Goal: Book appointment/travel/reservation

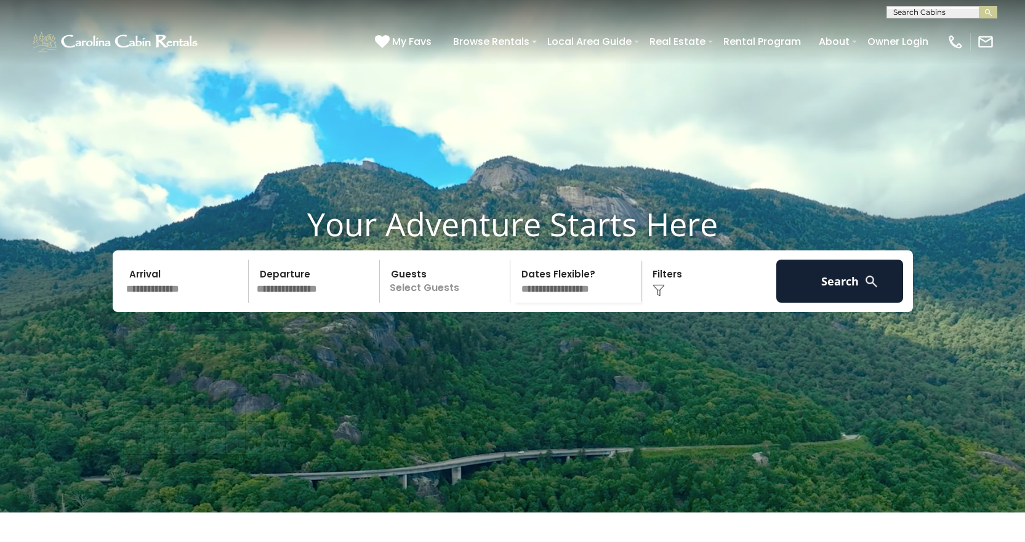
drag, startPoint x: 157, startPoint y: 307, endPoint x: 163, endPoint y: 303, distance: 7.5
click at [159, 303] on input "text" at bounding box center [185, 281] width 127 height 43
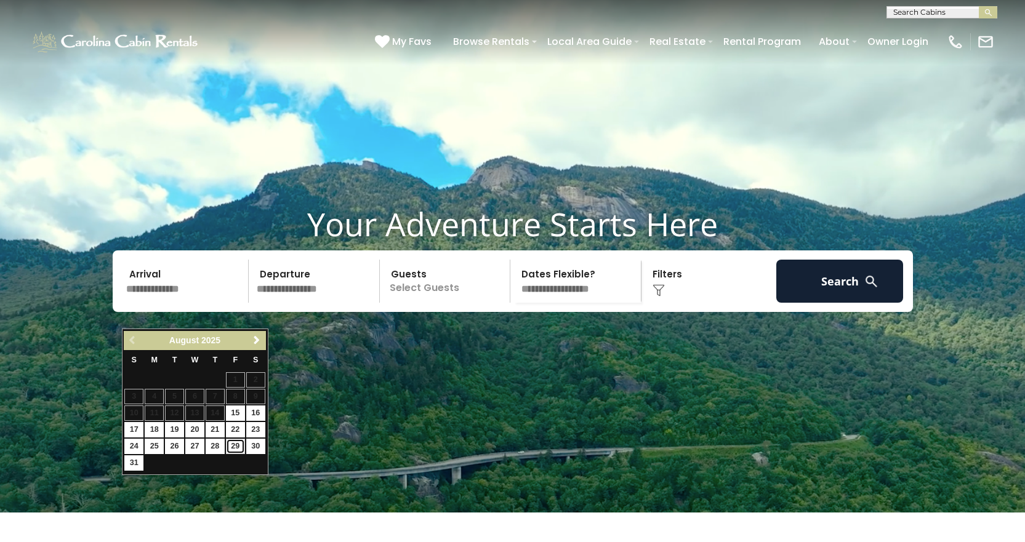
click at [236, 447] on link "29" at bounding box center [235, 446] width 19 height 15
type input "*******"
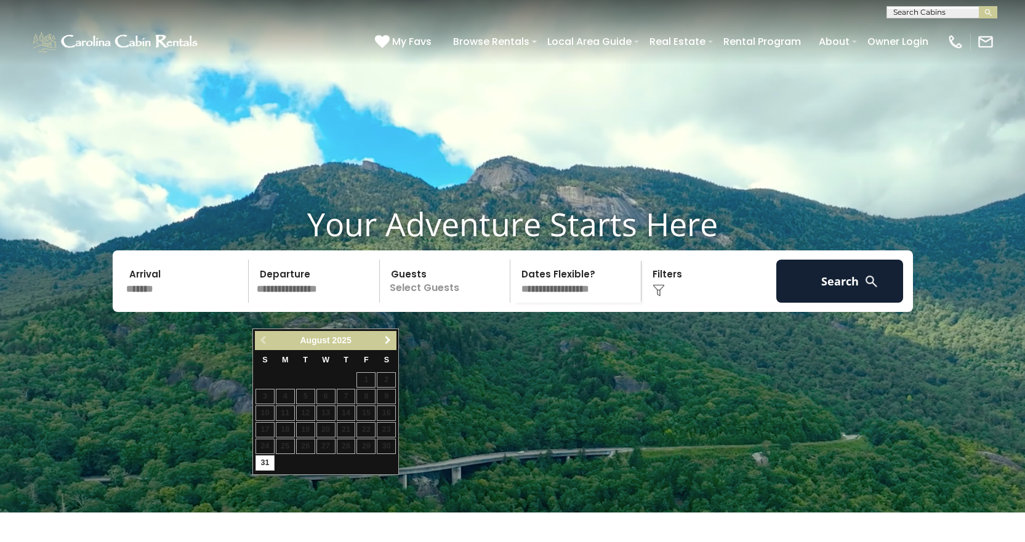
click at [385, 340] on span "Next" at bounding box center [388, 340] width 10 height 10
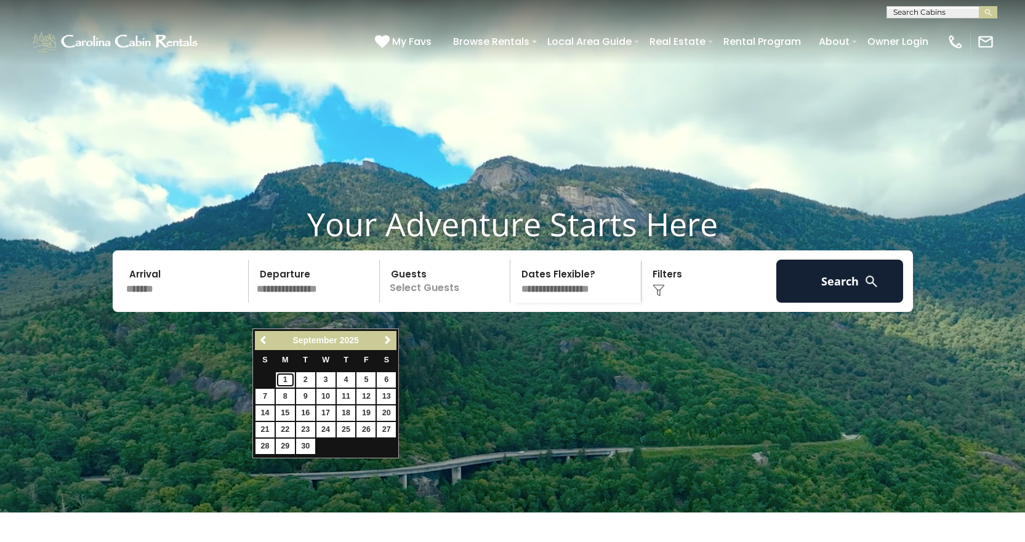
click at [287, 380] on link "1" at bounding box center [285, 379] width 19 height 15
type input "******"
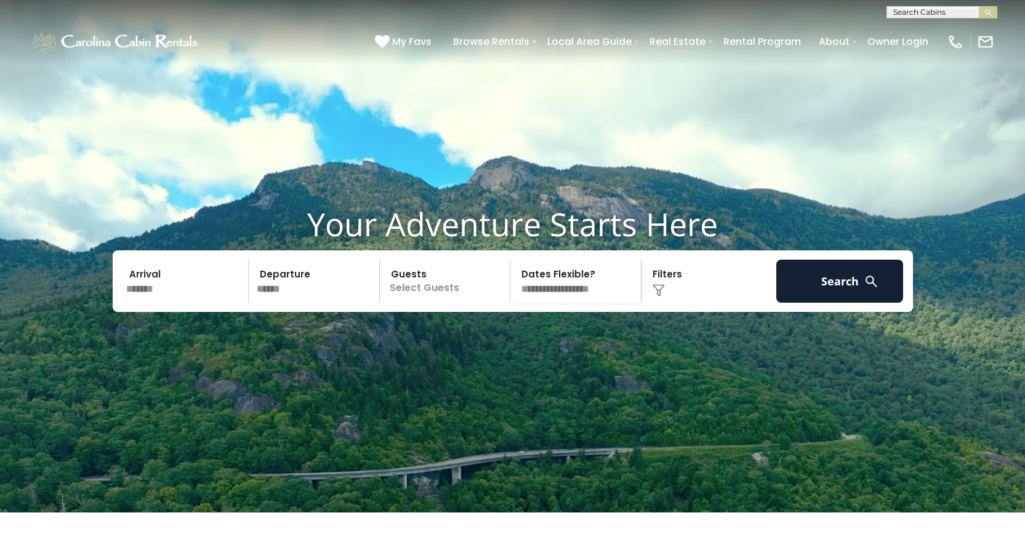
click at [411, 303] on p "Select Guests" at bounding box center [447, 281] width 127 height 43
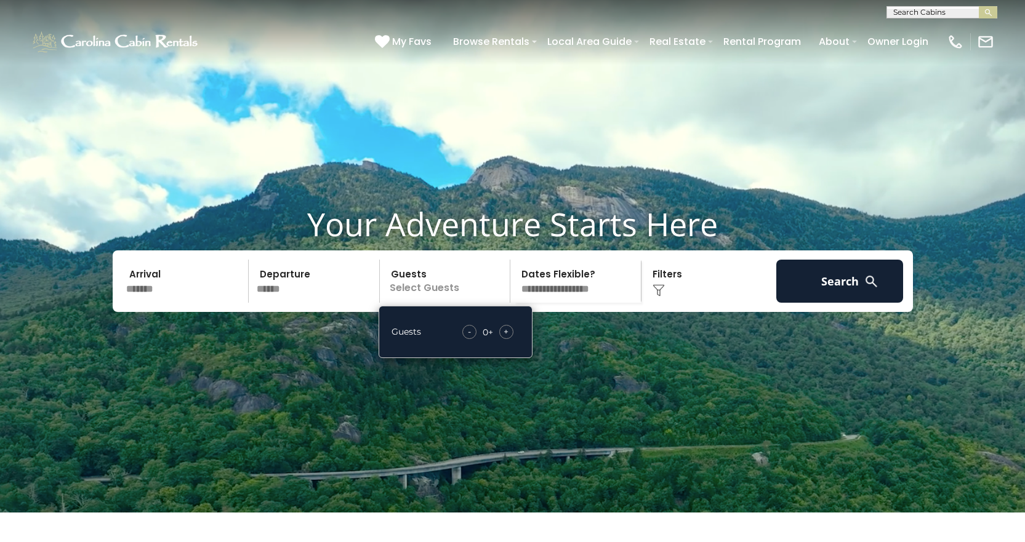
click at [510, 339] on div "+" at bounding box center [506, 332] width 14 height 14
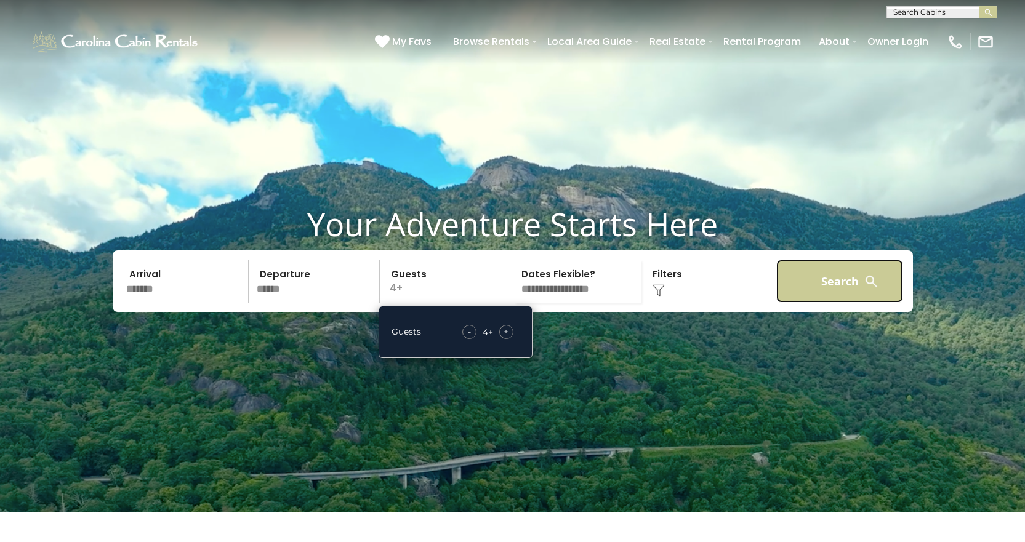
click at [818, 303] on button "Search" at bounding box center [839, 281] width 127 height 43
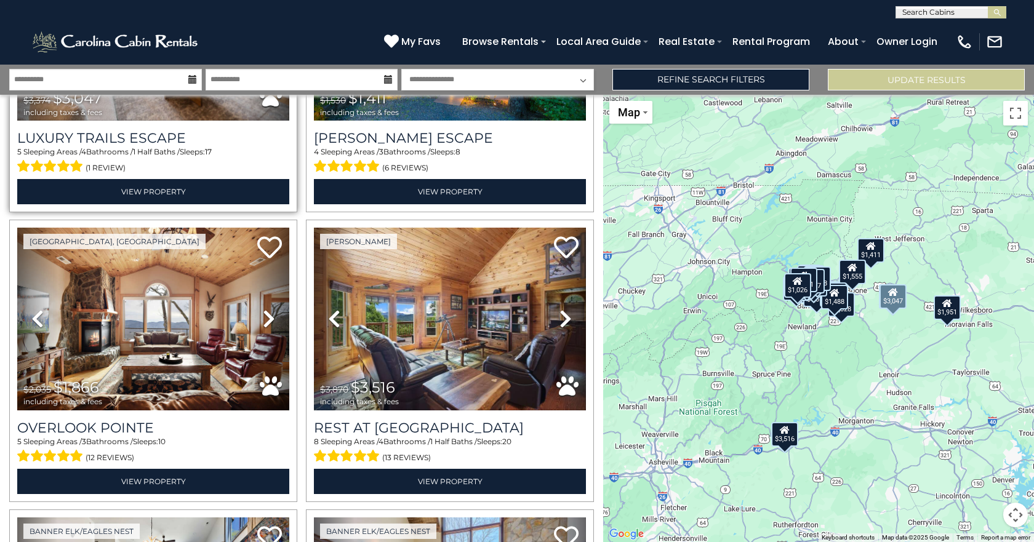
scroll to position [308, 0]
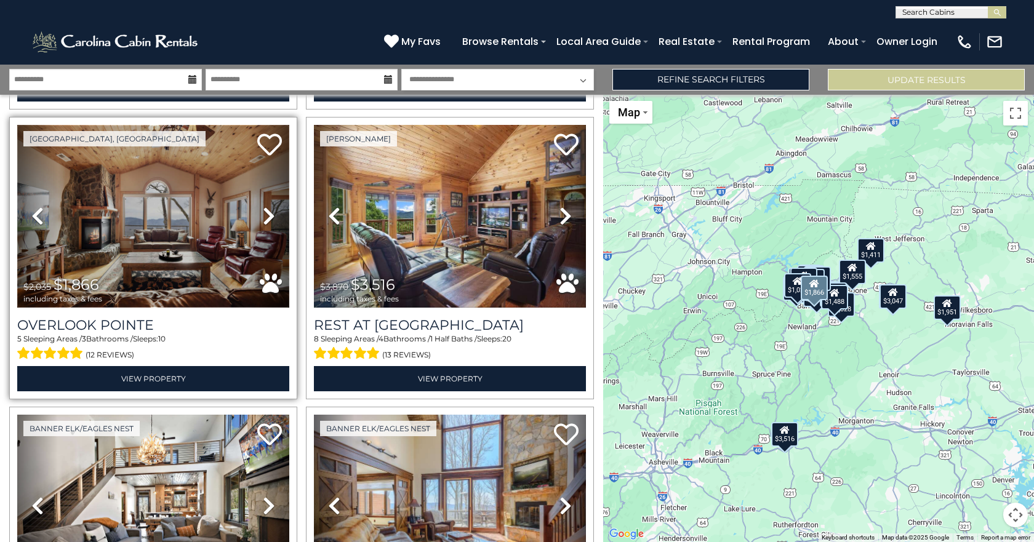
click at [166, 226] on img at bounding box center [153, 216] width 272 height 182
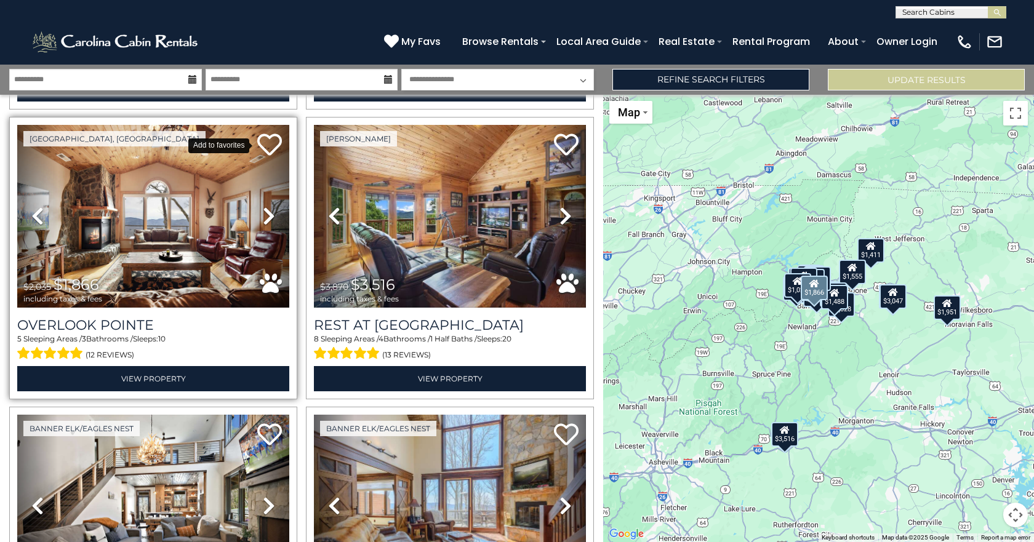
click at [262, 142] on icon at bounding box center [269, 144] width 25 height 25
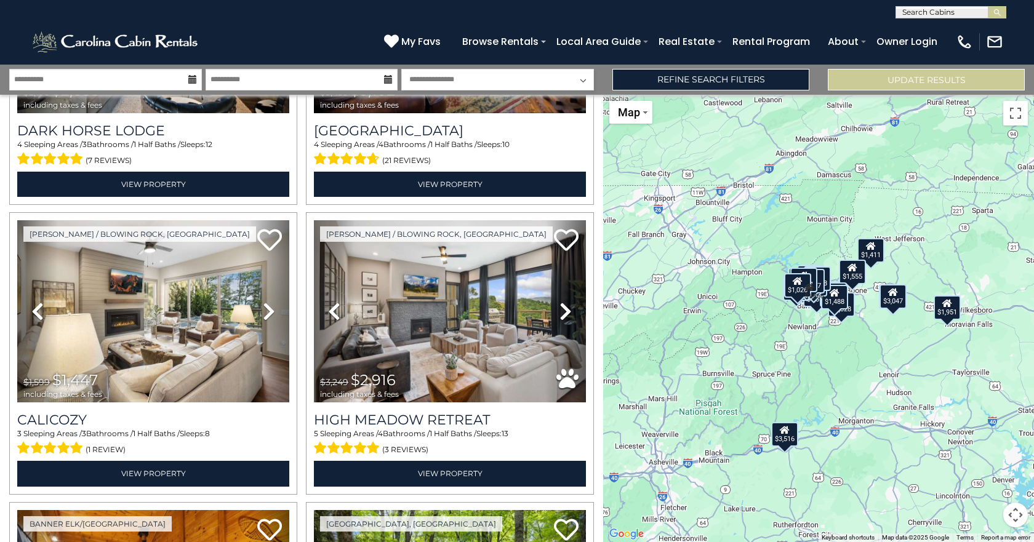
scroll to position [800, 0]
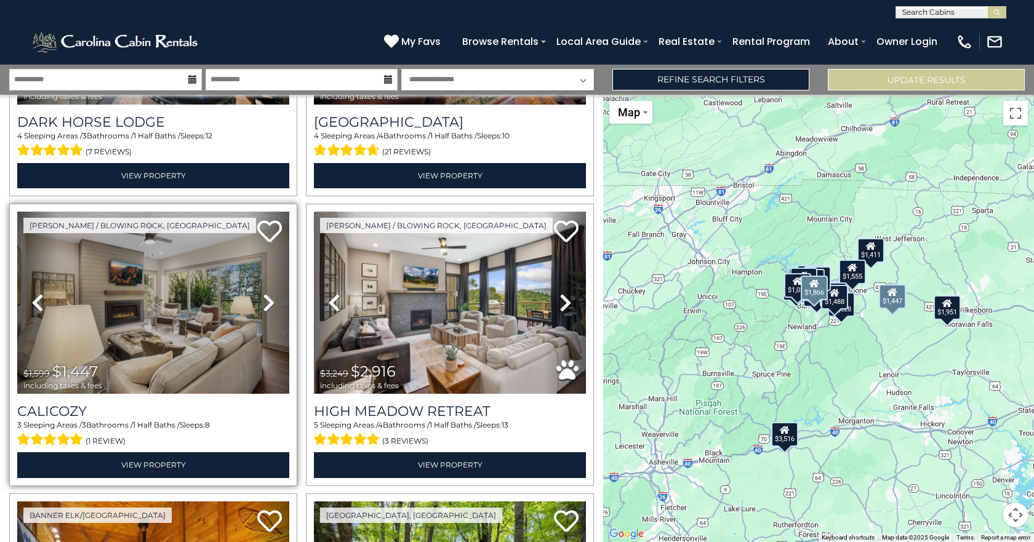
click at [263, 297] on icon at bounding box center [269, 303] width 12 height 20
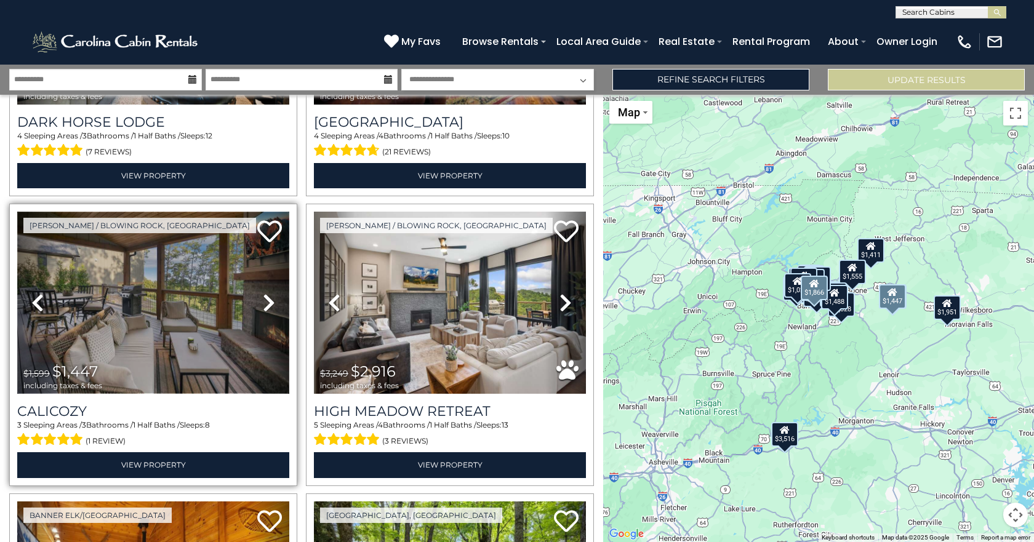
click at [172, 297] on img at bounding box center [153, 303] width 272 height 182
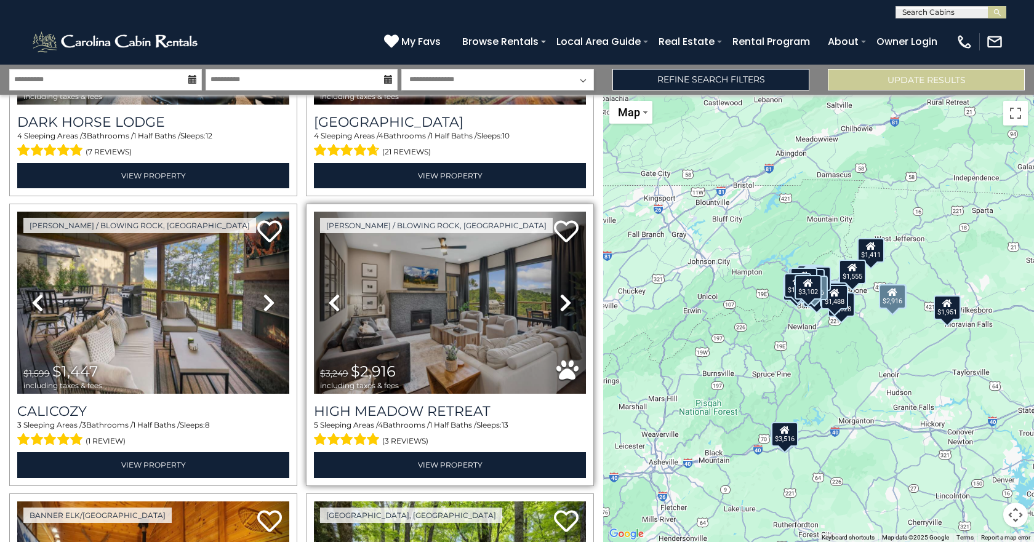
click at [560, 294] on icon at bounding box center [566, 303] width 12 height 20
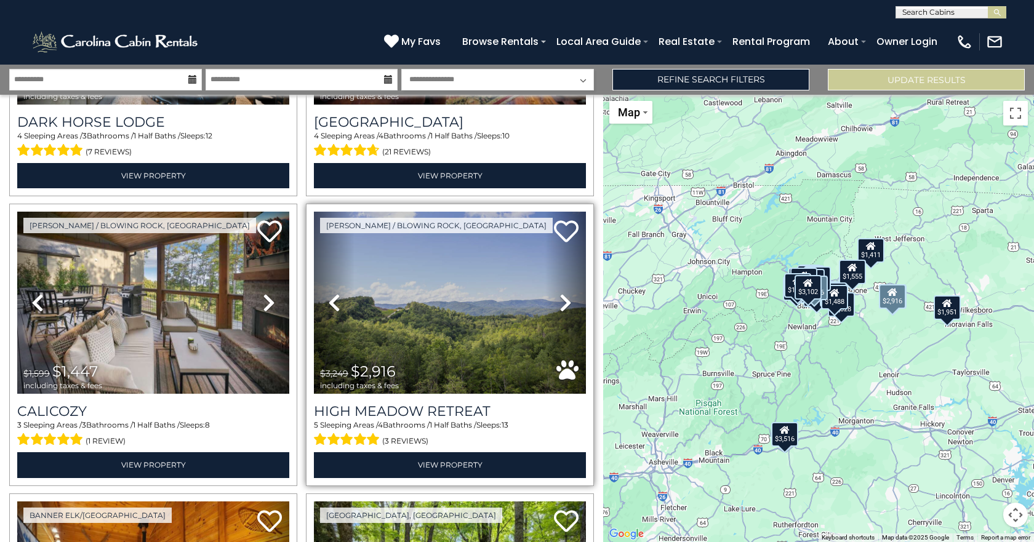
click at [560, 294] on icon at bounding box center [566, 303] width 12 height 20
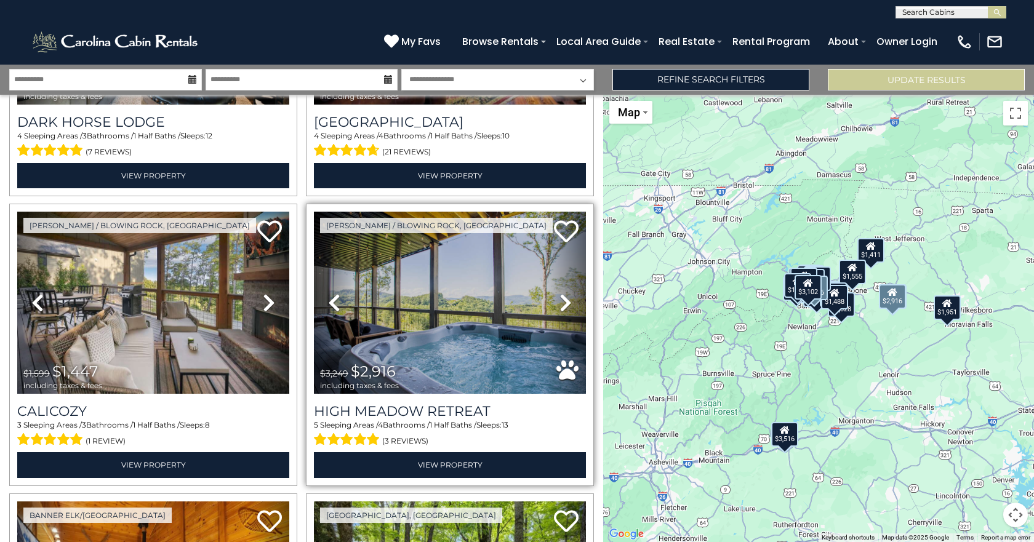
click at [560, 294] on icon at bounding box center [566, 303] width 12 height 20
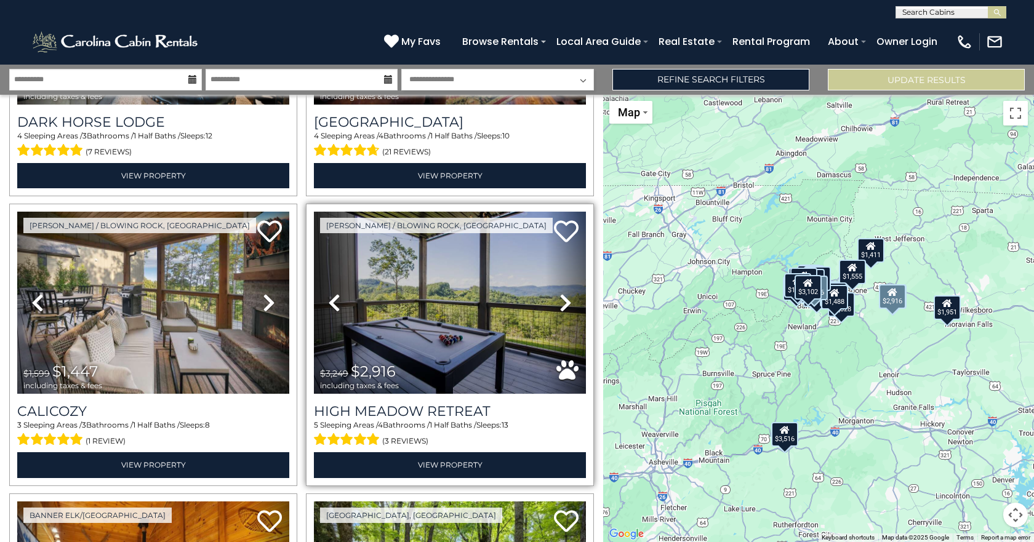
click at [560, 294] on icon at bounding box center [566, 303] width 12 height 20
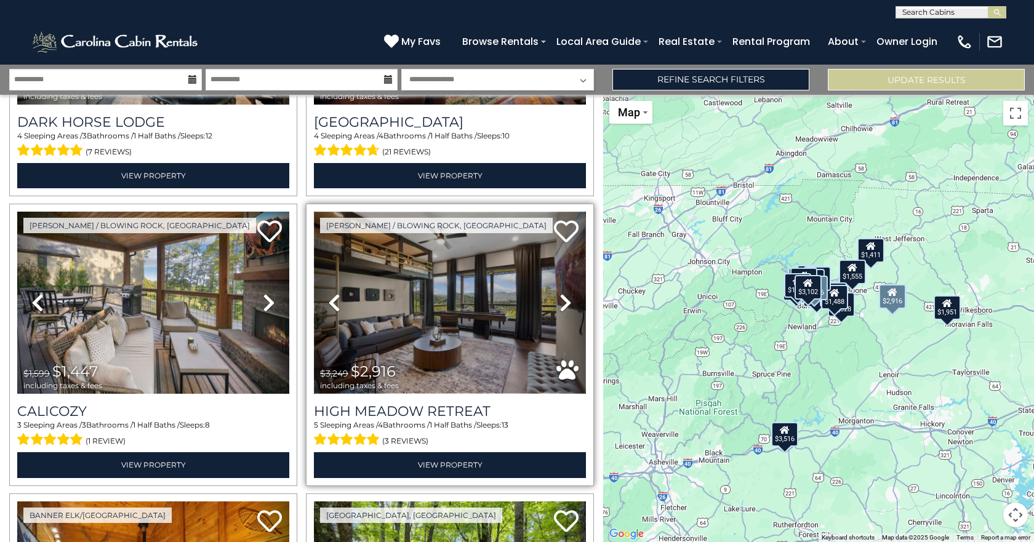
click at [478, 298] on img at bounding box center [450, 303] width 272 height 182
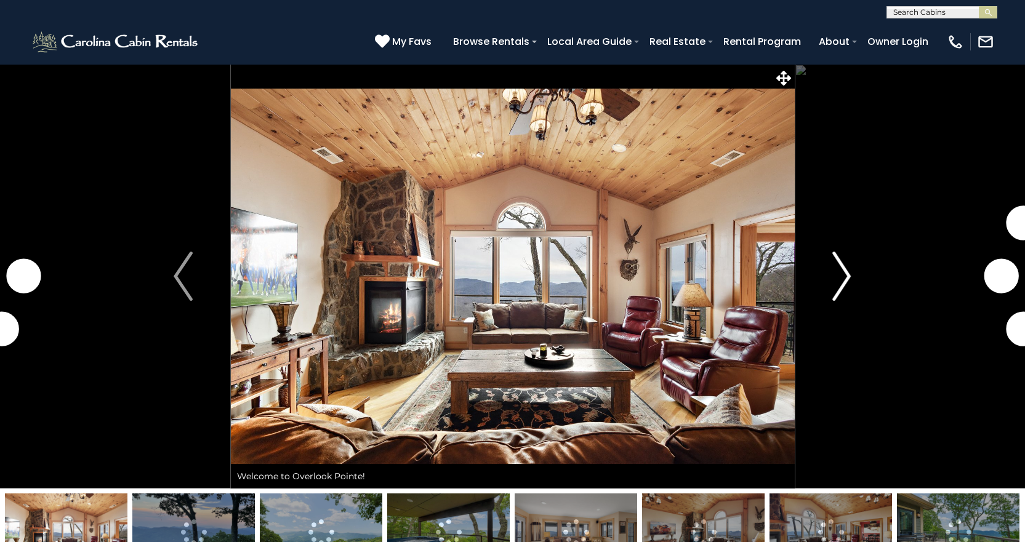
click at [845, 271] on img "Next" at bounding box center [841, 276] width 18 height 49
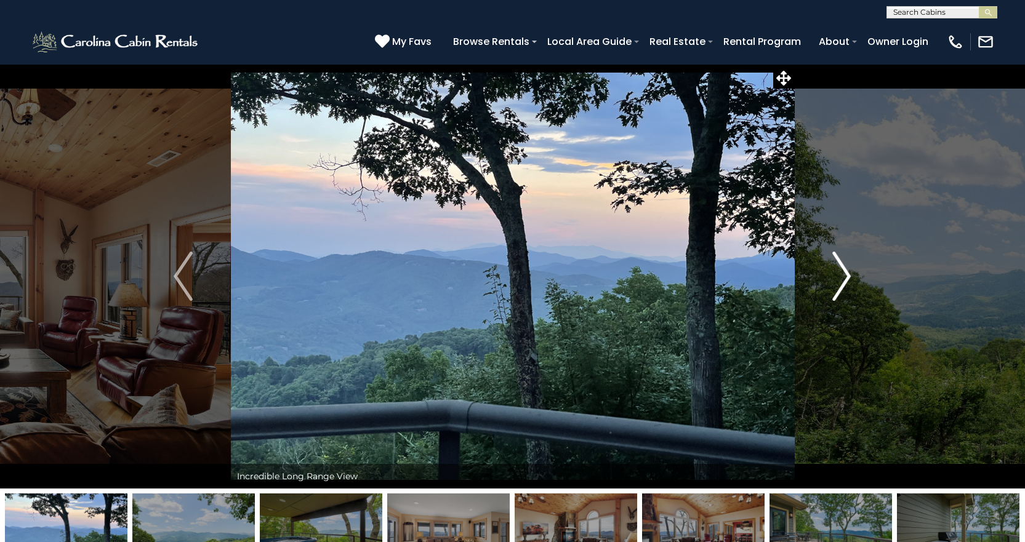
click at [845, 271] on img "Next" at bounding box center [841, 276] width 18 height 49
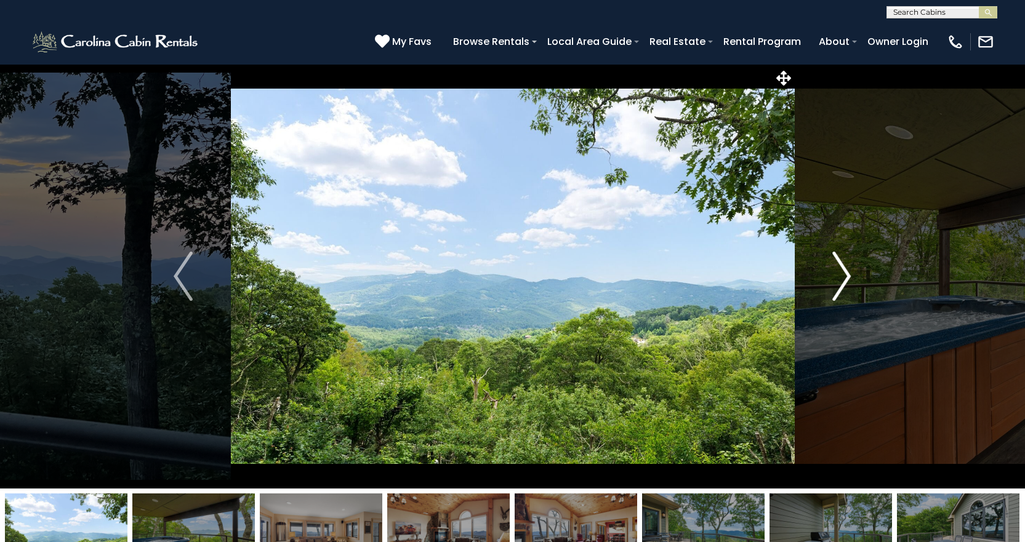
click at [845, 271] on img "Next" at bounding box center [841, 276] width 18 height 49
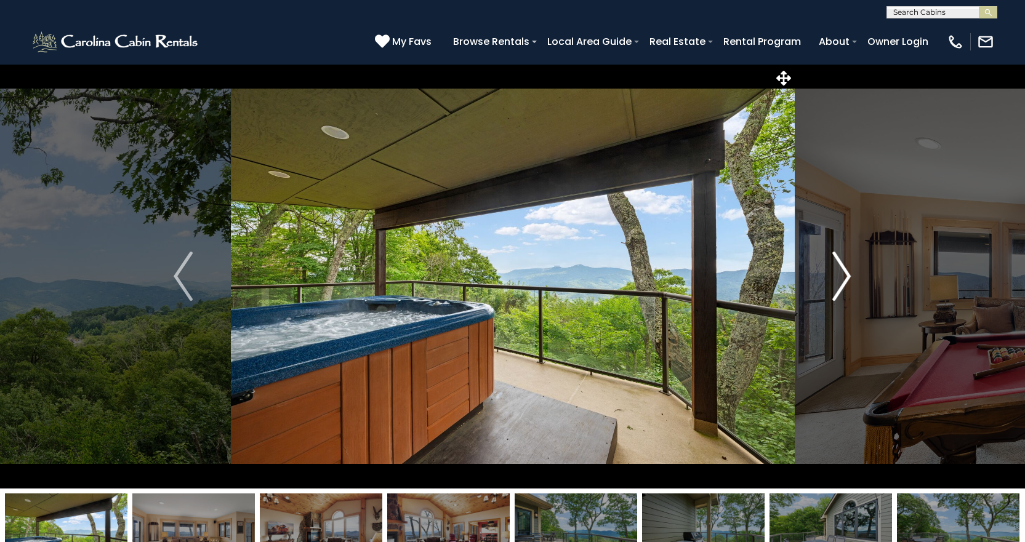
click at [845, 271] on img "Next" at bounding box center [841, 276] width 18 height 49
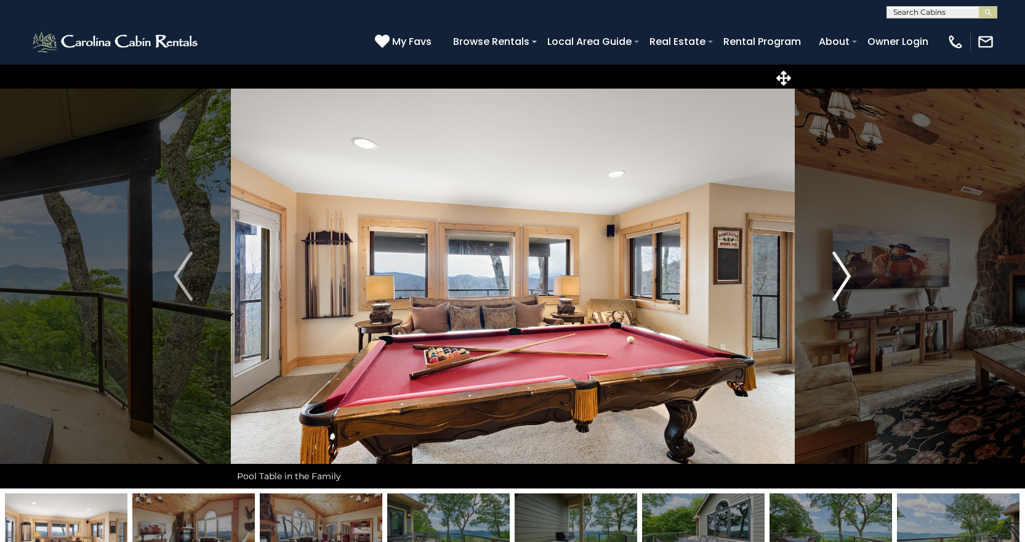
click at [845, 271] on img "Next" at bounding box center [841, 276] width 18 height 49
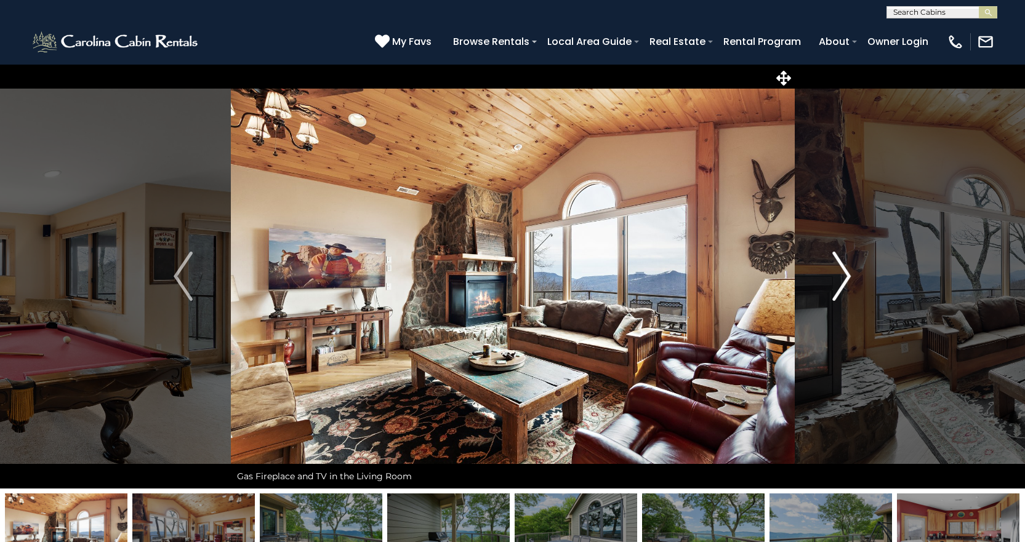
click at [845, 271] on img "Next" at bounding box center [841, 276] width 18 height 49
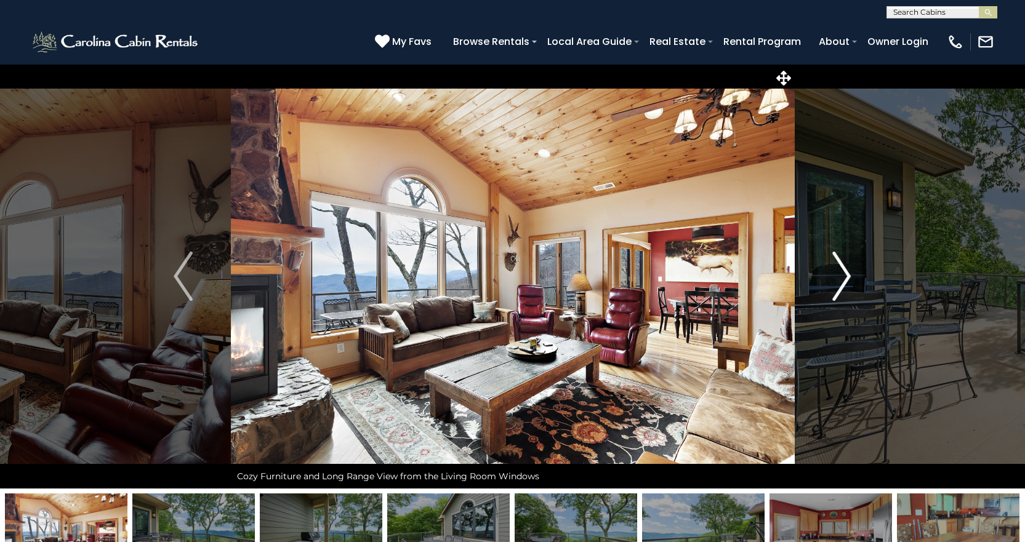
click at [845, 271] on img "Next" at bounding box center [841, 276] width 18 height 49
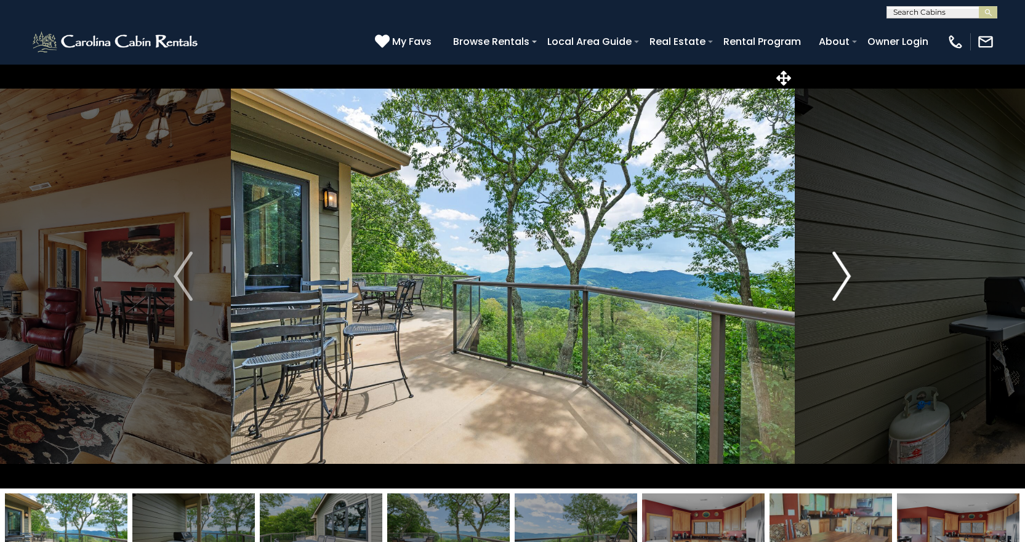
click at [845, 271] on img "Next" at bounding box center [841, 276] width 18 height 49
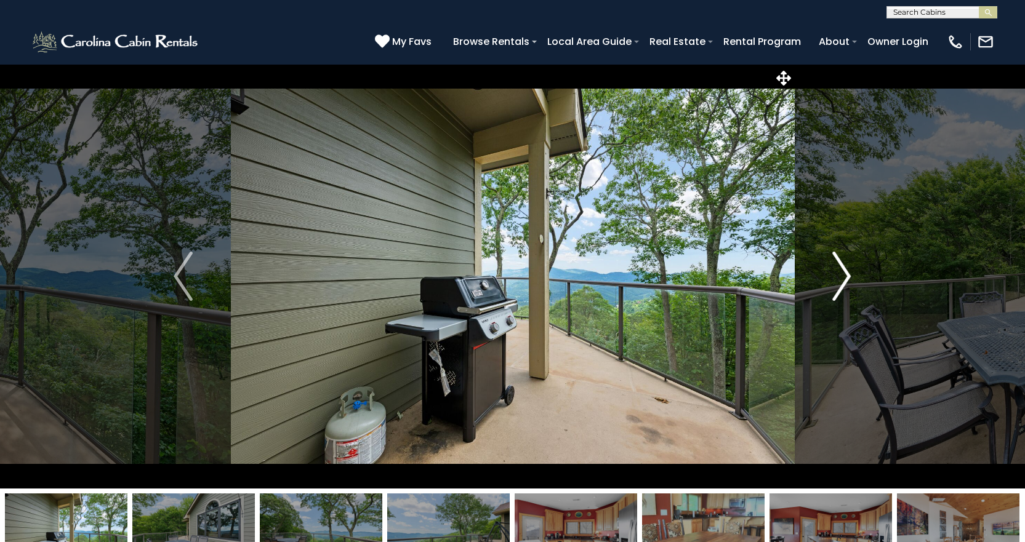
click at [845, 271] on img "Next" at bounding box center [841, 276] width 18 height 49
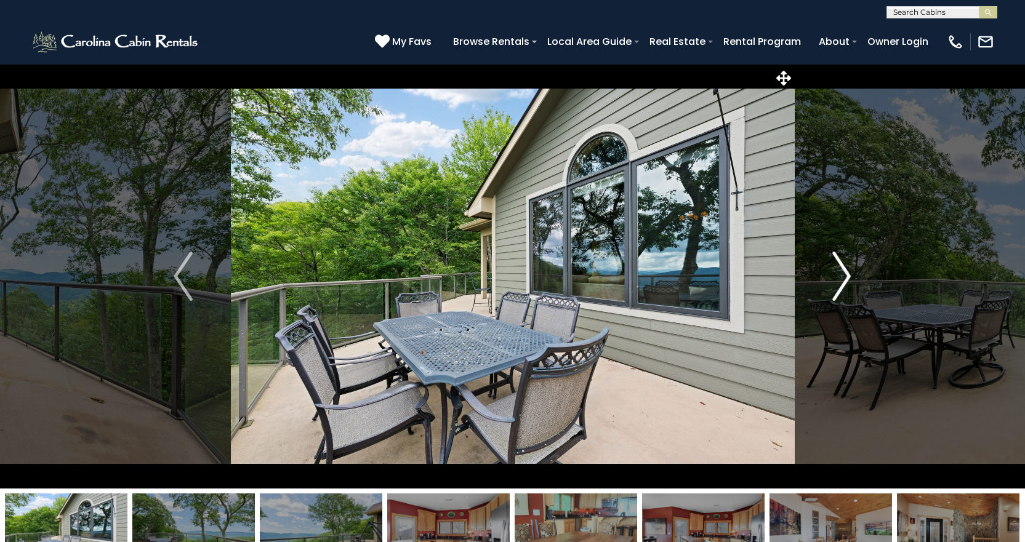
click at [845, 271] on img "Next" at bounding box center [841, 276] width 18 height 49
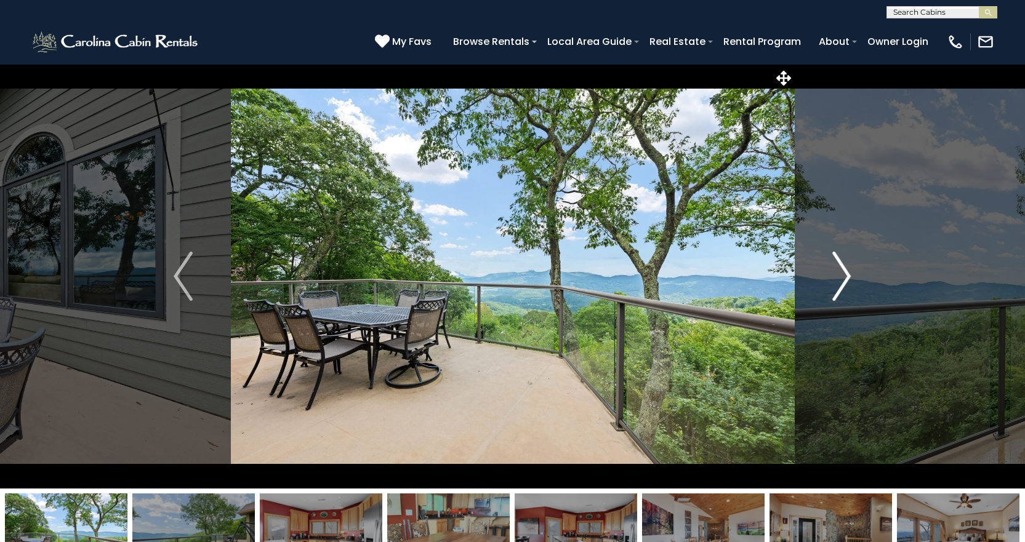
click at [845, 271] on img "Next" at bounding box center [841, 276] width 18 height 49
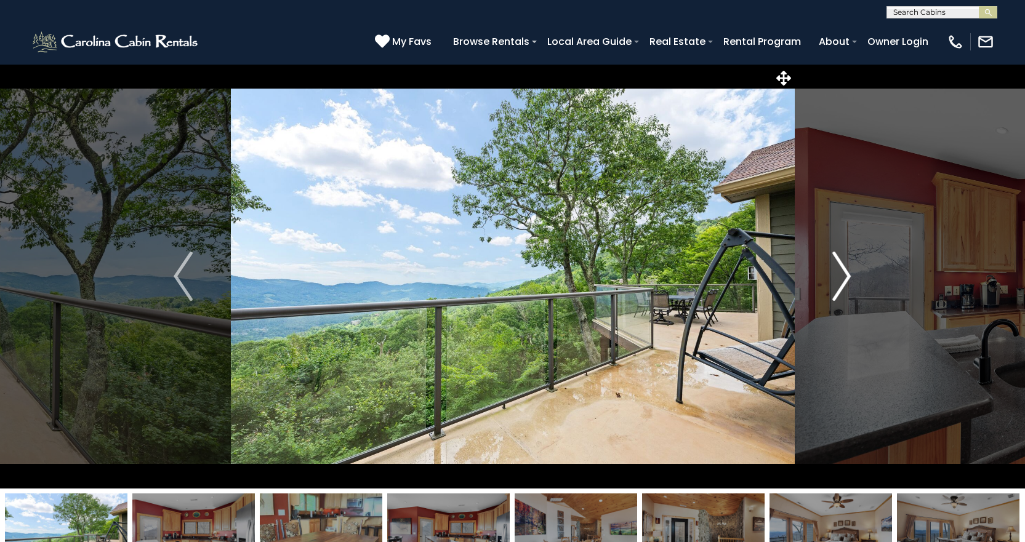
click at [845, 271] on img "Next" at bounding box center [841, 276] width 18 height 49
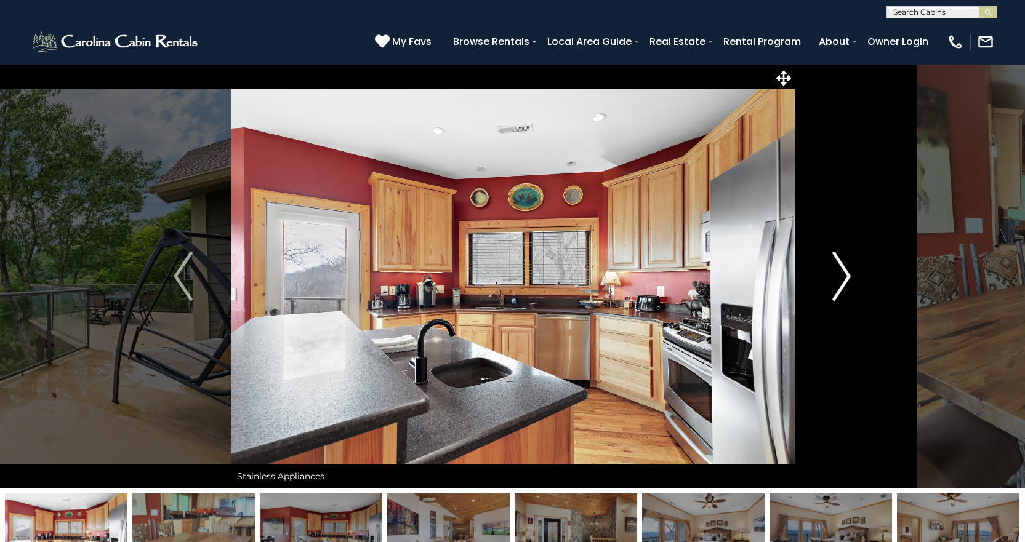
click at [845, 271] on img "Next" at bounding box center [841, 276] width 18 height 49
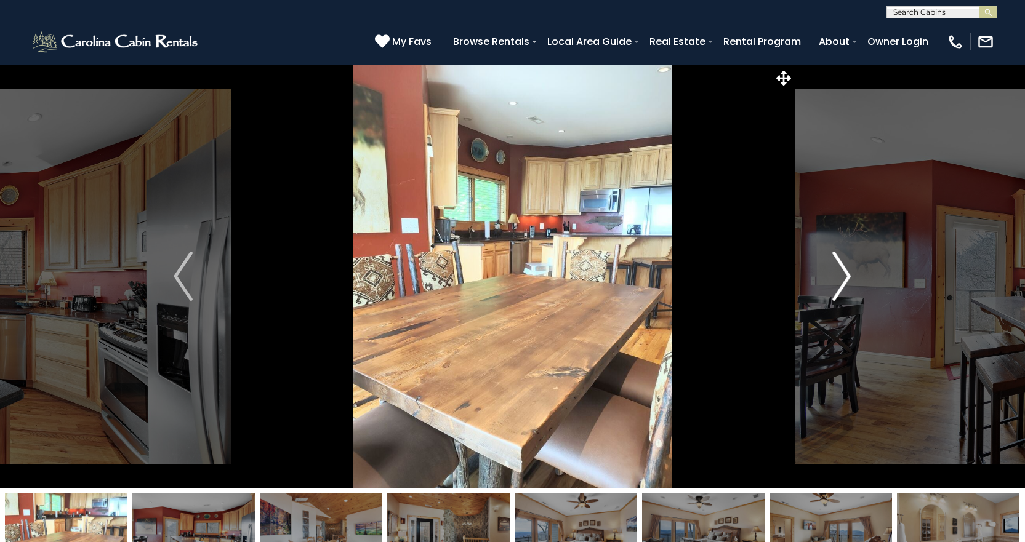
click at [845, 271] on img "Next" at bounding box center [841, 276] width 18 height 49
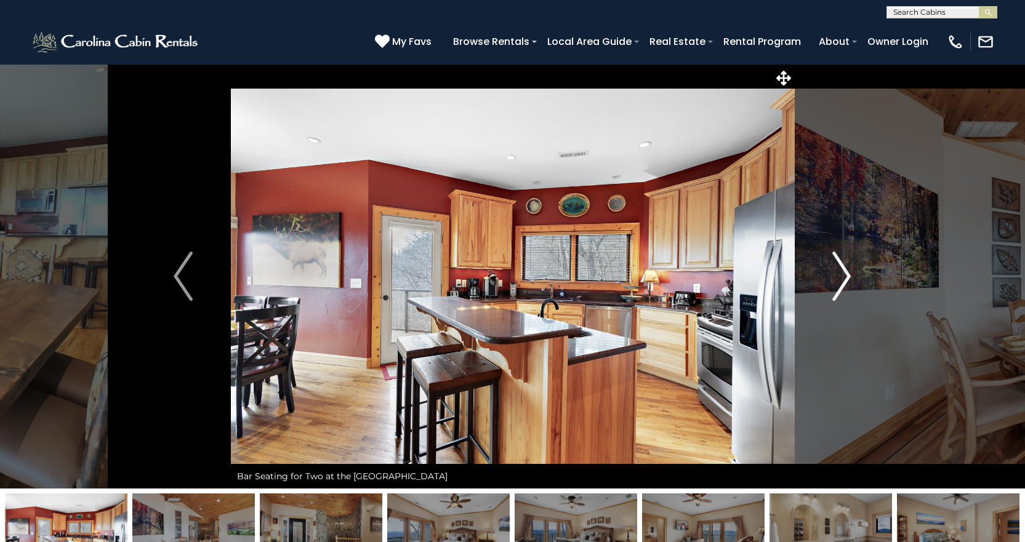
click at [845, 271] on img "Next" at bounding box center [841, 276] width 18 height 49
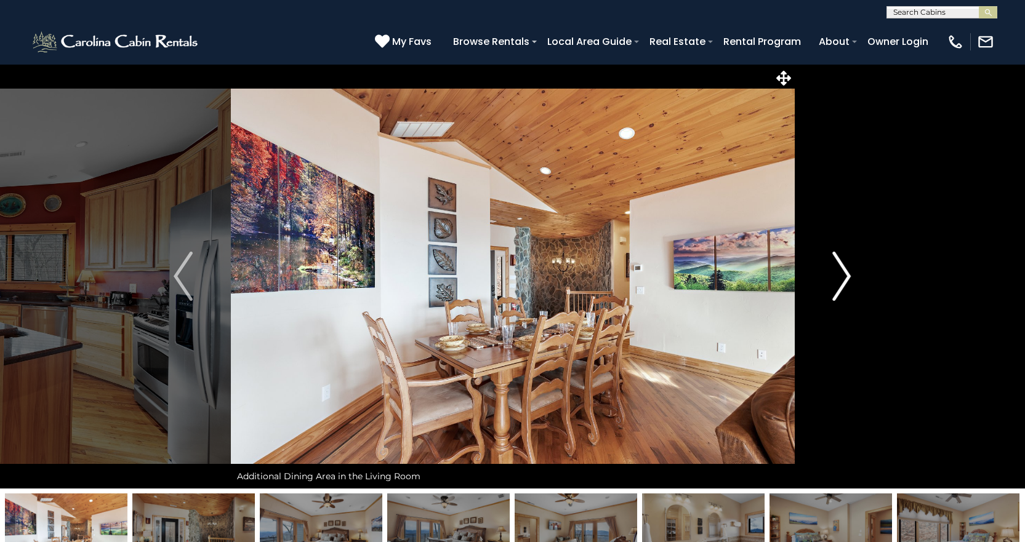
click at [845, 271] on img "Next" at bounding box center [841, 276] width 18 height 49
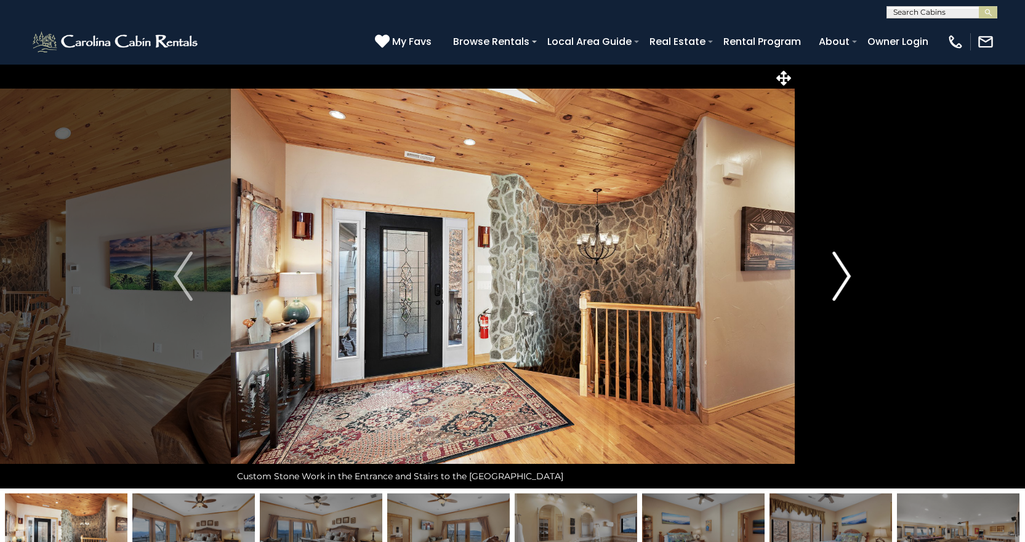
click at [845, 271] on img "Next" at bounding box center [841, 276] width 18 height 49
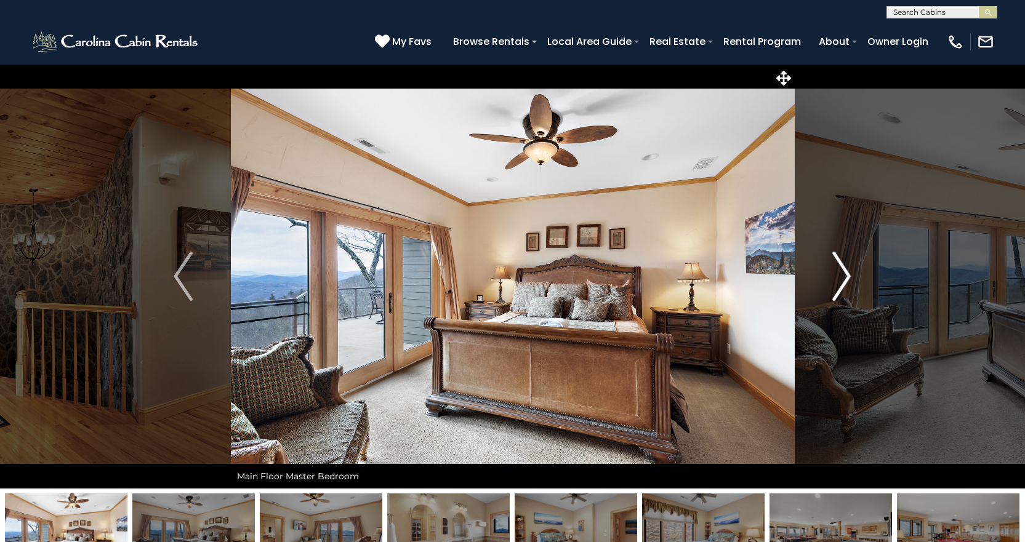
click at [845, 271] on img "Next" at bounding box center [841, 276] width 18 height 49
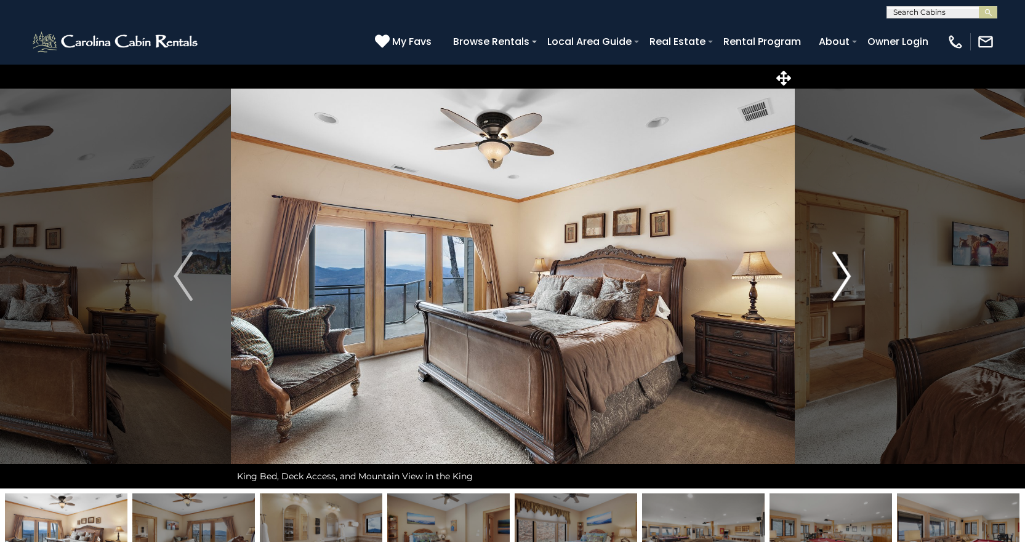
click at [845, 271] on img "Next" at bounding box center [841, 276] width 18 height 49
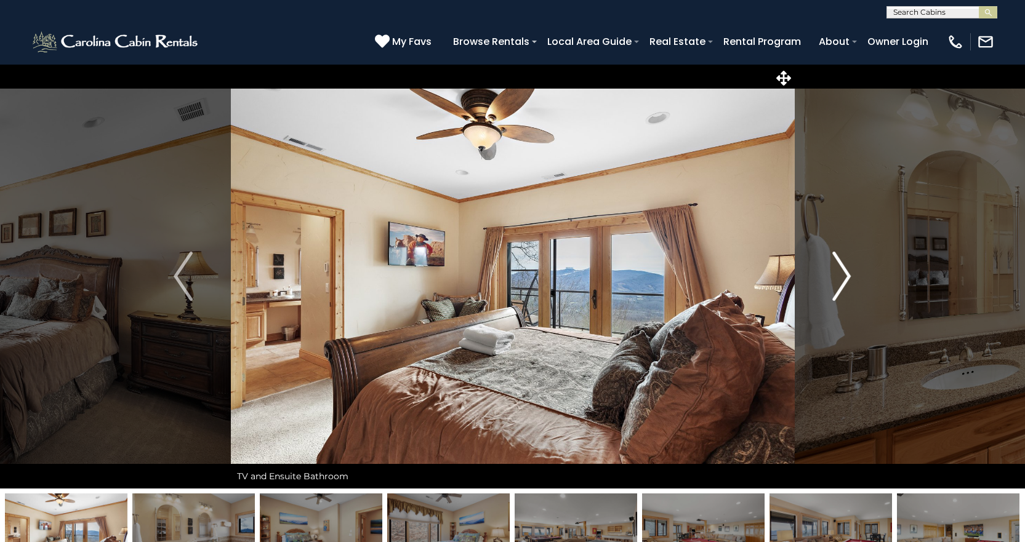
click at [845, 271] on img "Next" at bounding box center [841, 276] width 18 height 49
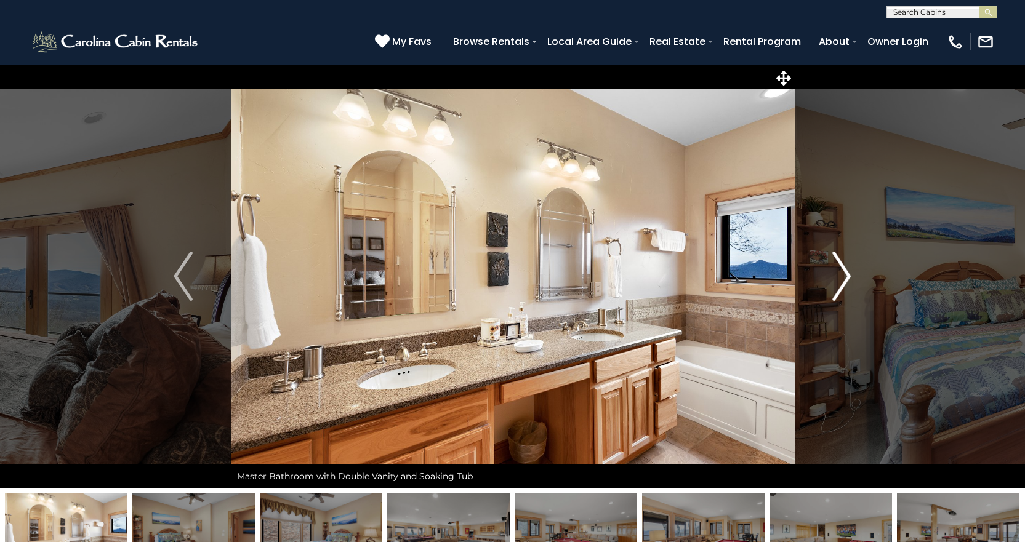
click at [845, 272] on img "Next" at bounding box center [841, 276] width 18 height 49
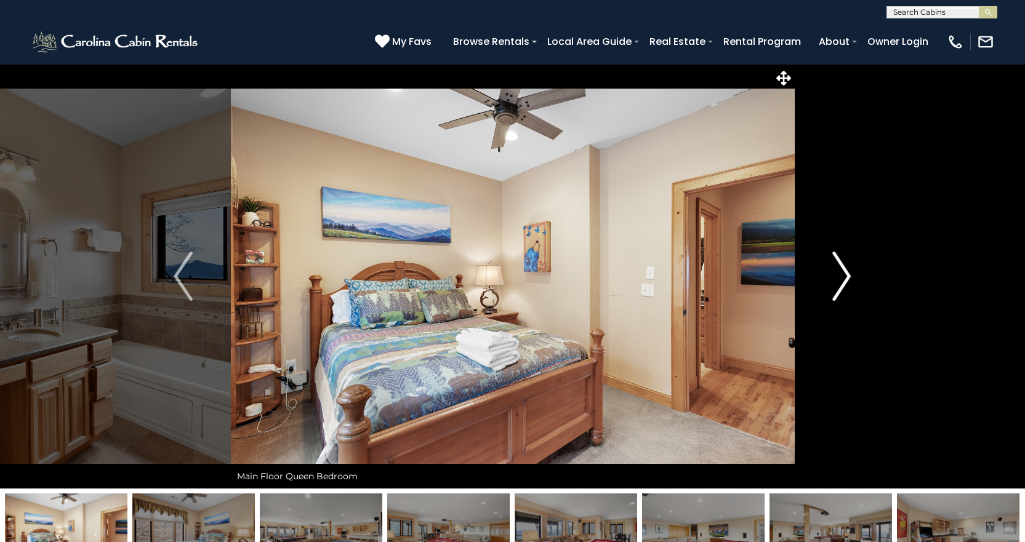
click at [845, 272] on img "Next" at bounding box center [841, 276] width 18 height 49
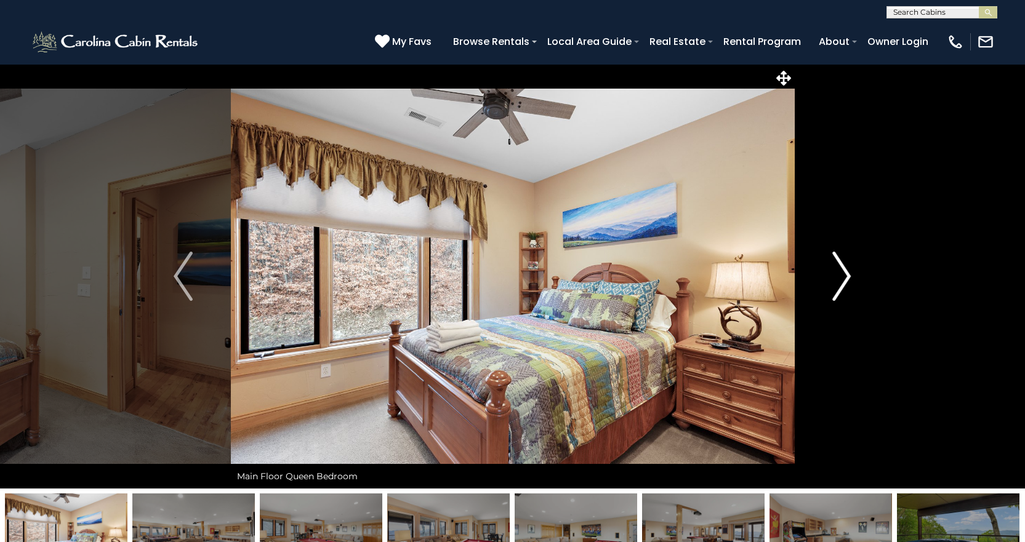
click at [845, 272] on img "Next" at bounding box center [841, 276] width 18 height 49
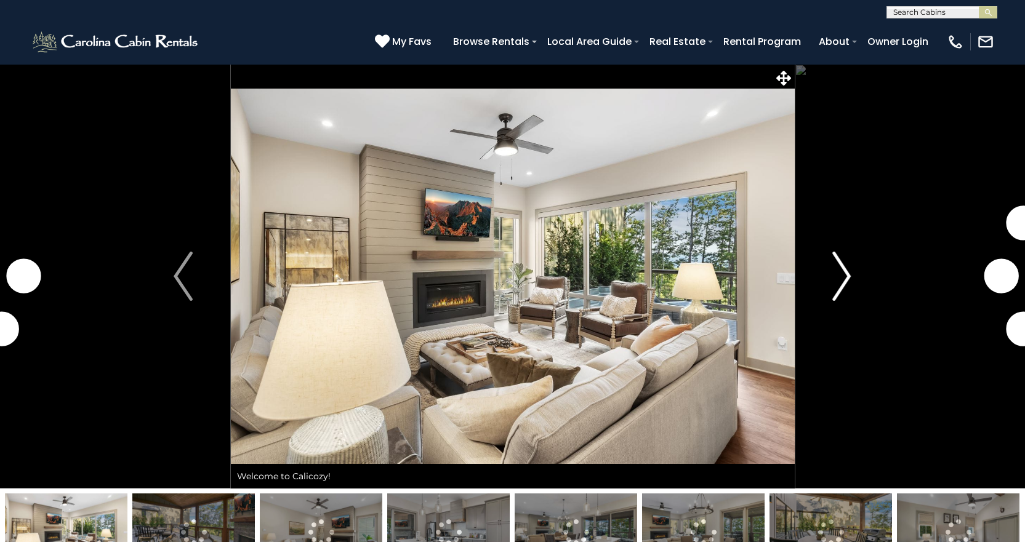
click at [846, 277] on img "Next" at bounding box center [841, 276] width 18 height 49
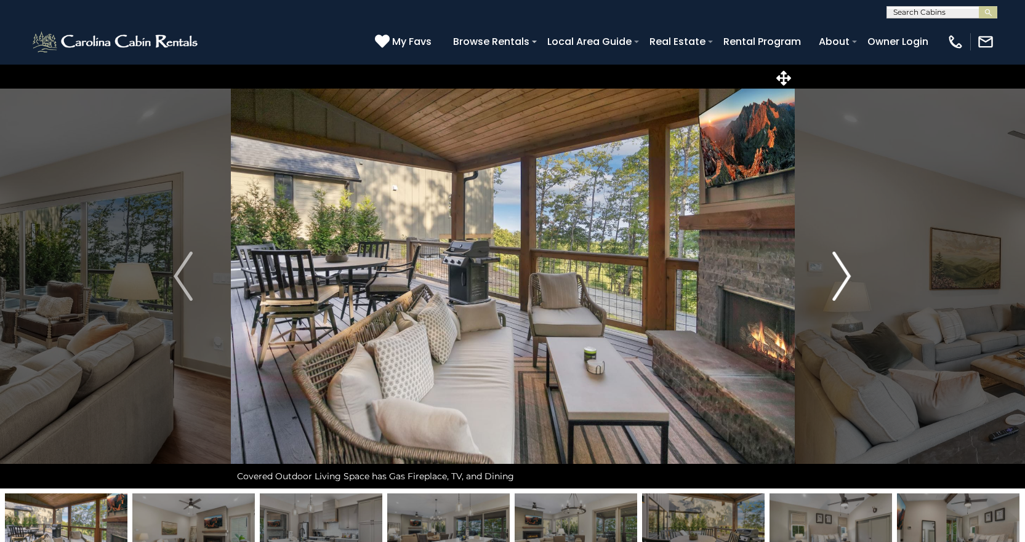
click at [846, 272] on img "Next" at bounding box center [841, 276] width 18 height 49
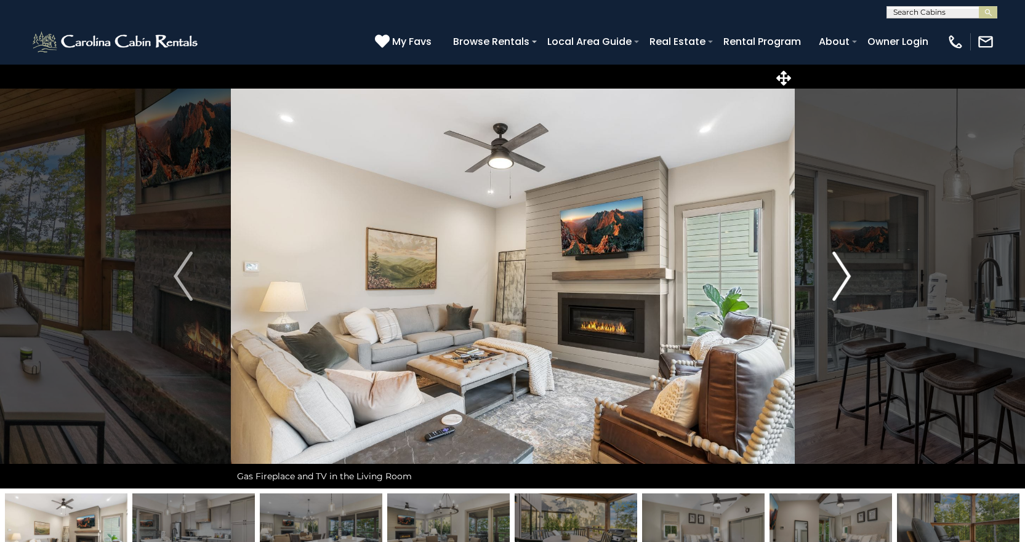
click at [846, 272] on img "Next" at bounding box center [841, 276] width 18 height 49
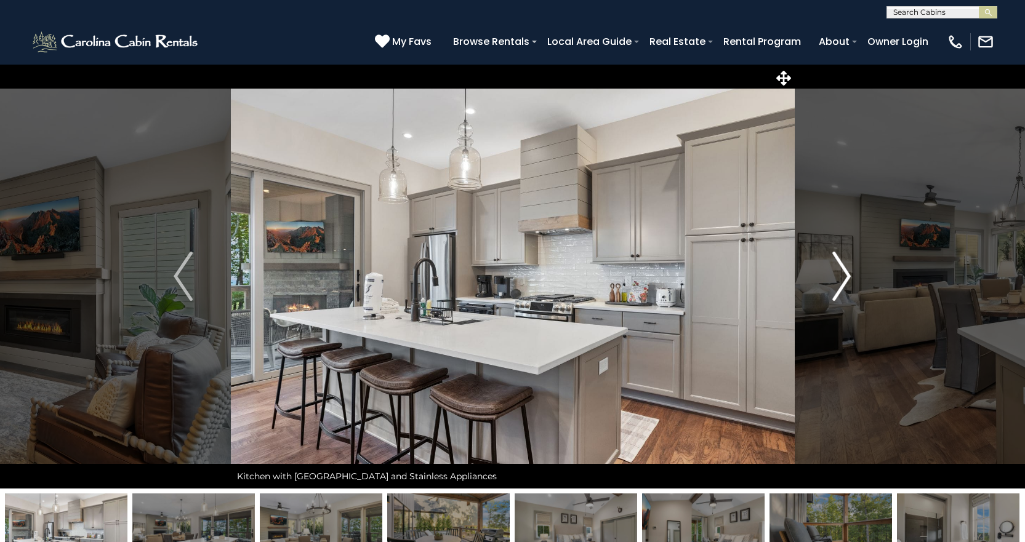
click at [846, 272] on img "Next" at bounding box center [841, 276] width 18 height 49
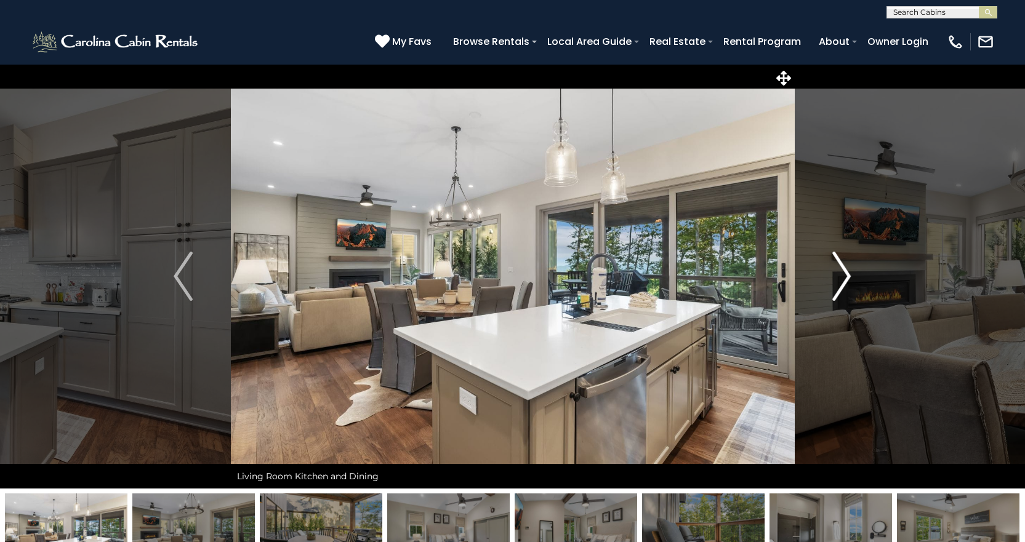
click at [846, 272] on img "Next" at bounding box center [841, 276] width 18 height 49
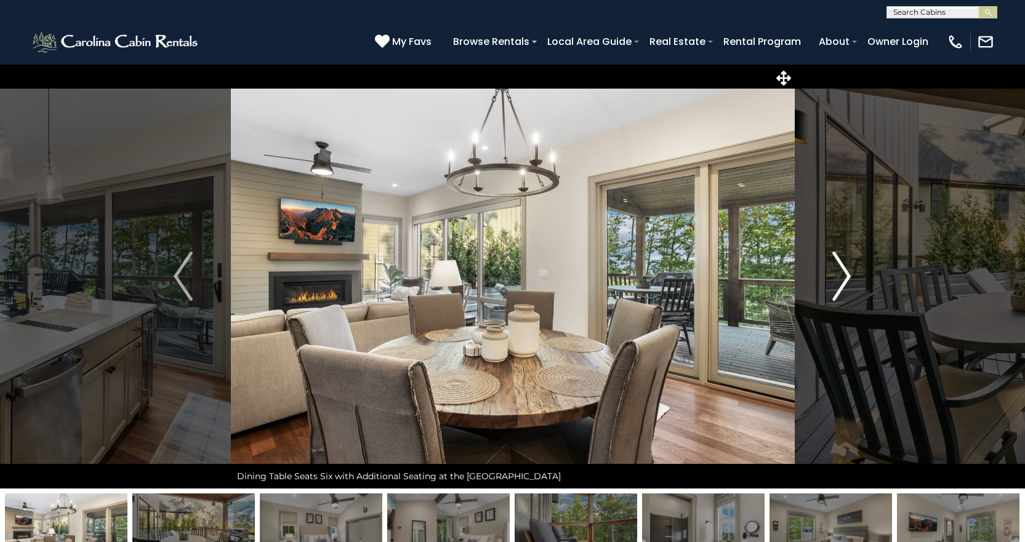
click at [846, 272] on img "Next" at bounding box center [841, 276] width 18 height 49
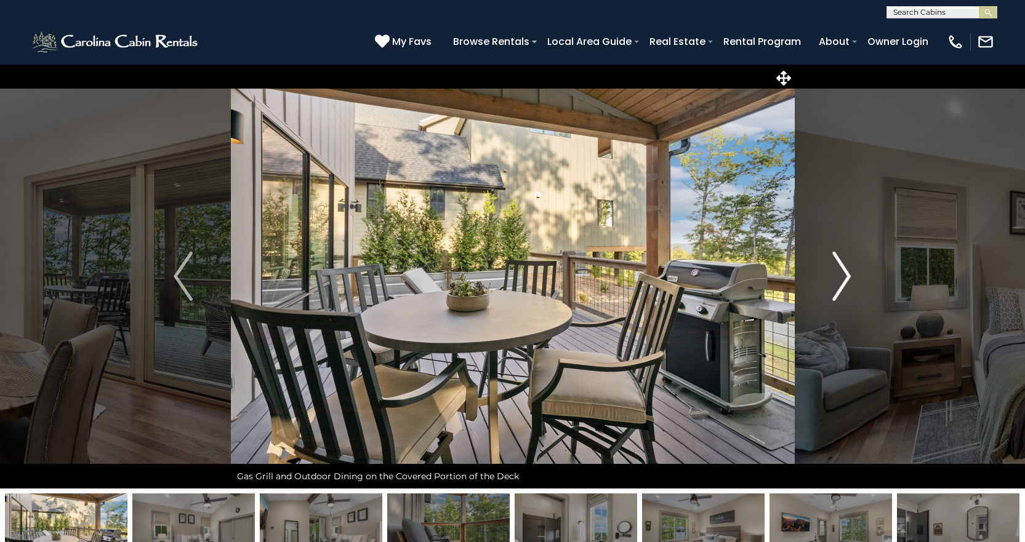
click at [846, 272] on img "Next" at bounding box center [841, 276] width 18 height 49
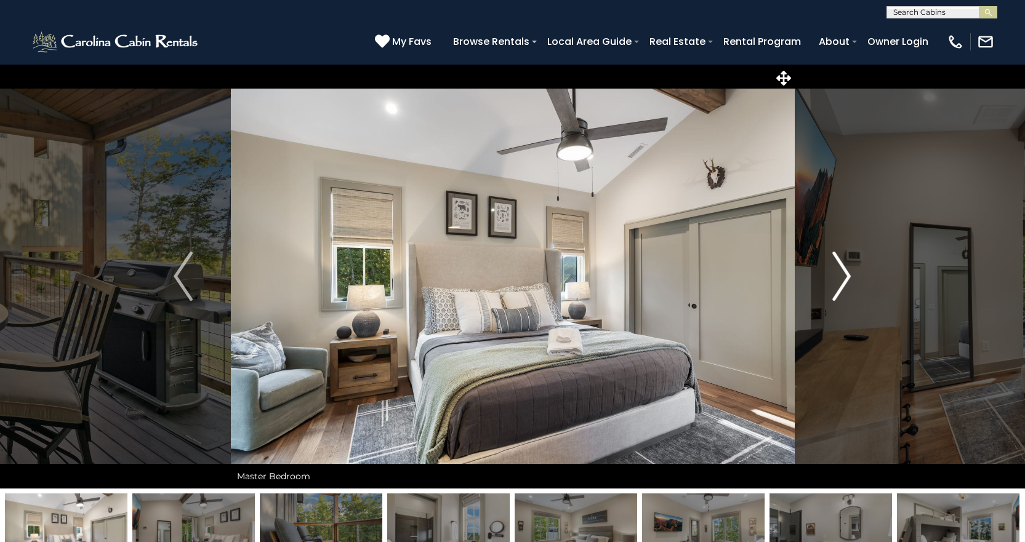
click at [846, 272] on img "Next" at bounding box center [841, 276] width 18 height 49
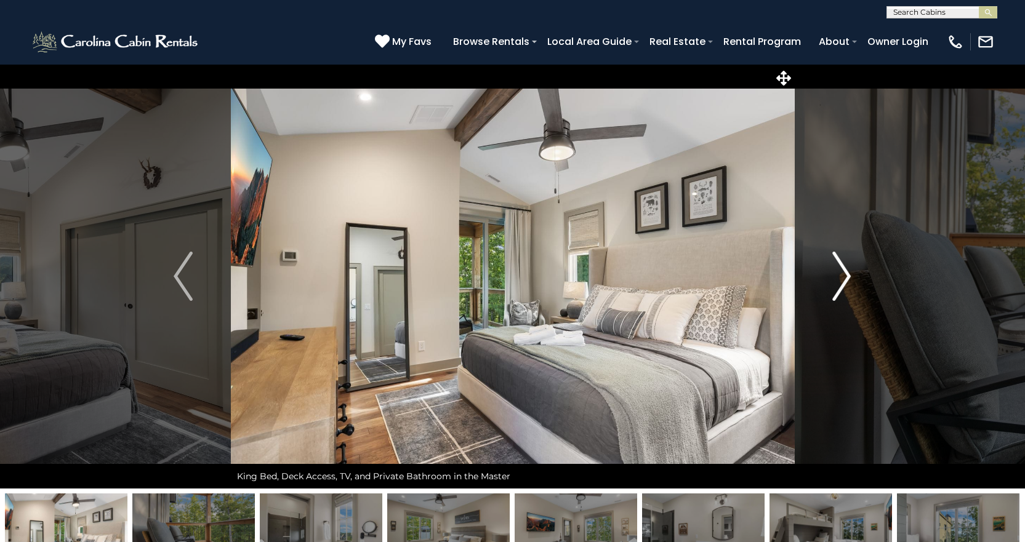
click at [846, 272] on img "Next" at bounding box center [841, 276] width 18 height 49
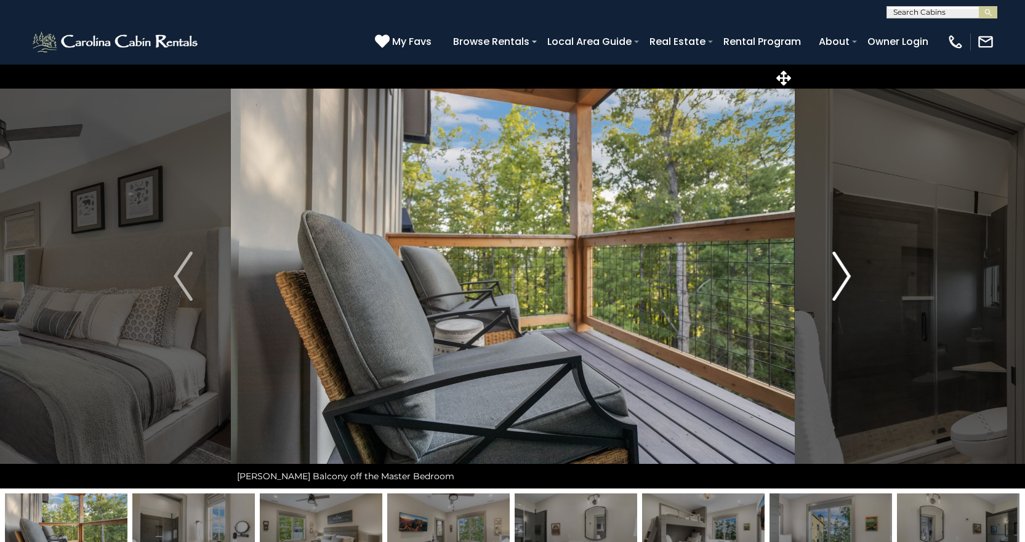
click at [846, 272] on img "Next" at bounding box center [841, 276] width 18 height 49
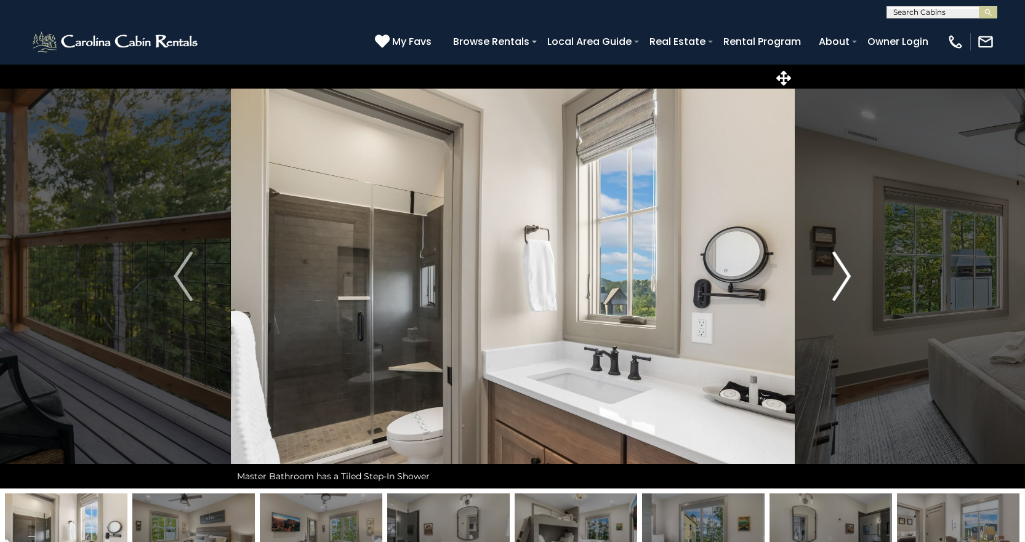
click at [846, 272] on img "Next" at bounding box center [841, 276] width 18 height 49
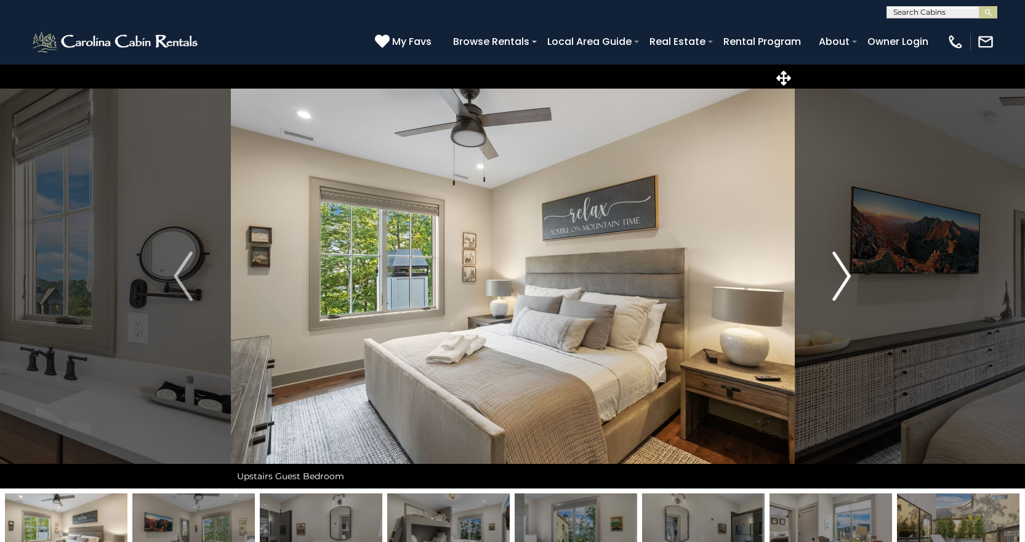
click at [846, 272] on img "Next" at bounding box center [841, 276] width 18 height 49
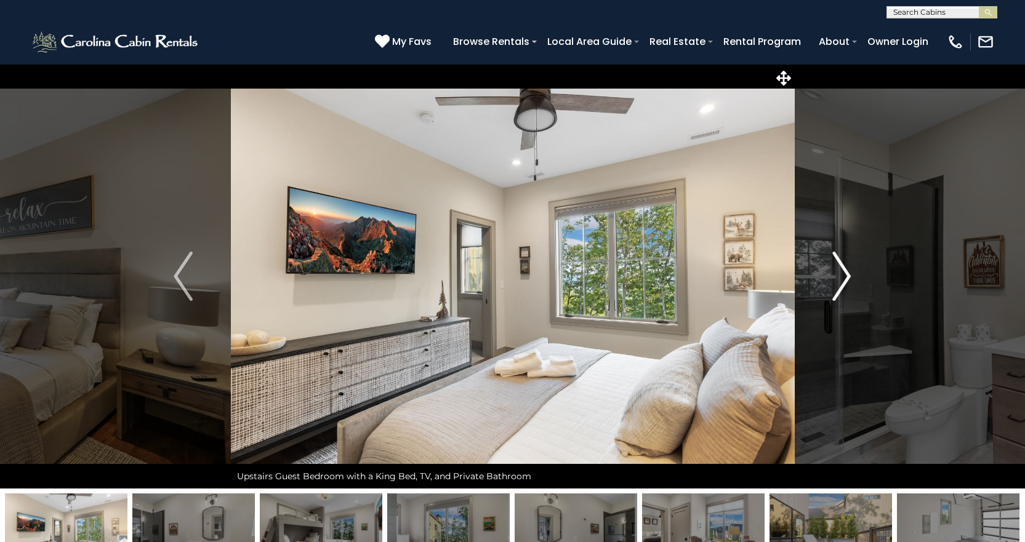
click at [846, 272] on img "Next" at bounding box center [841, 276] width 18 height 49
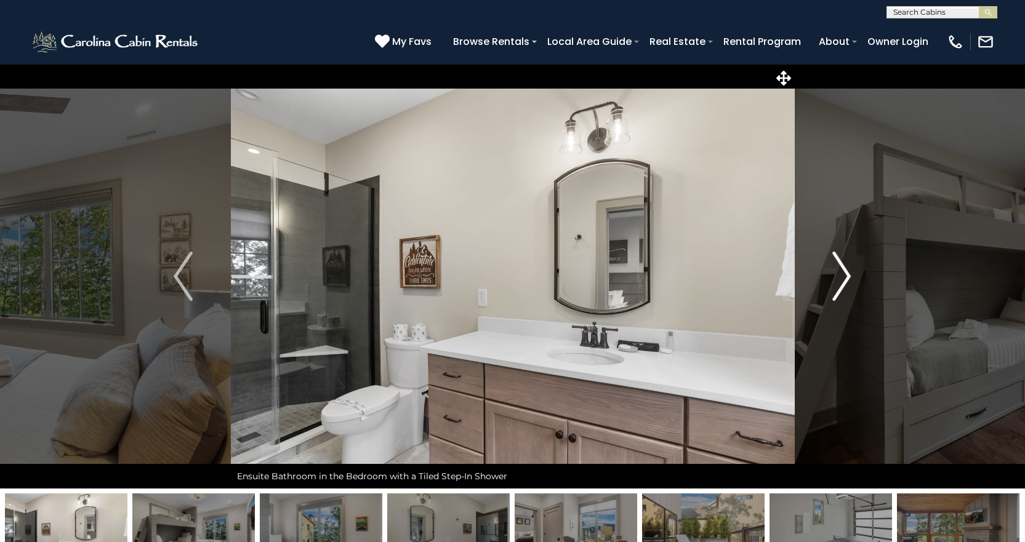
click at [846, 272] on img "Next" at bounding box center [841, 276] width 18 height 49
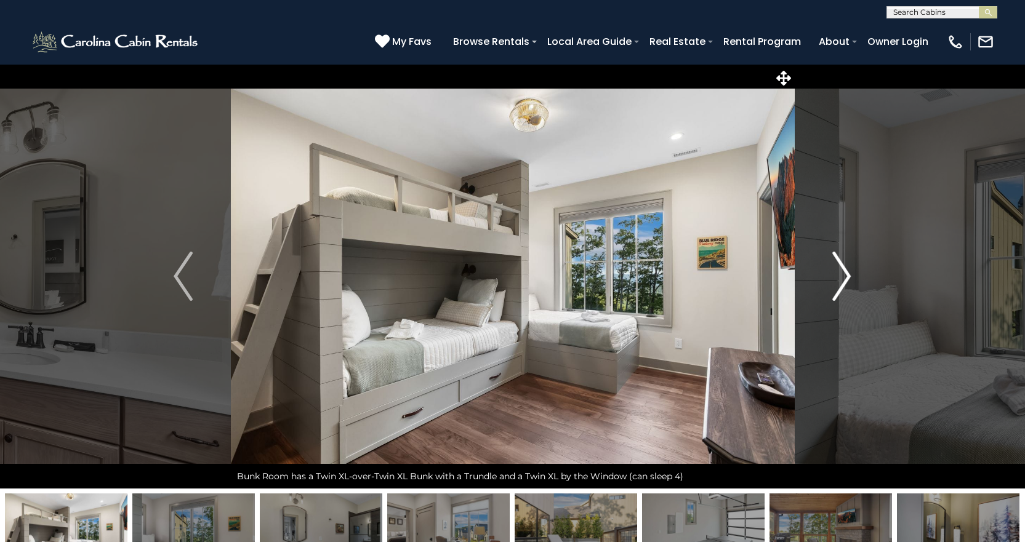
click at [846, 272] on img "Next" at bounding box center [841, 276] width 18 height 49
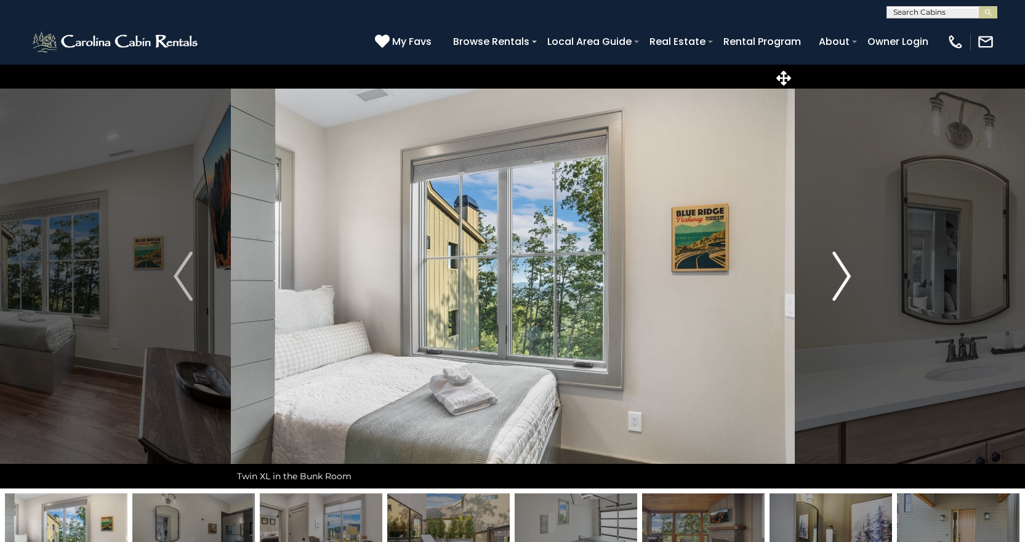
click at [846, 272] on img "Next" at bounding box center [841, 276] width 18 height 49
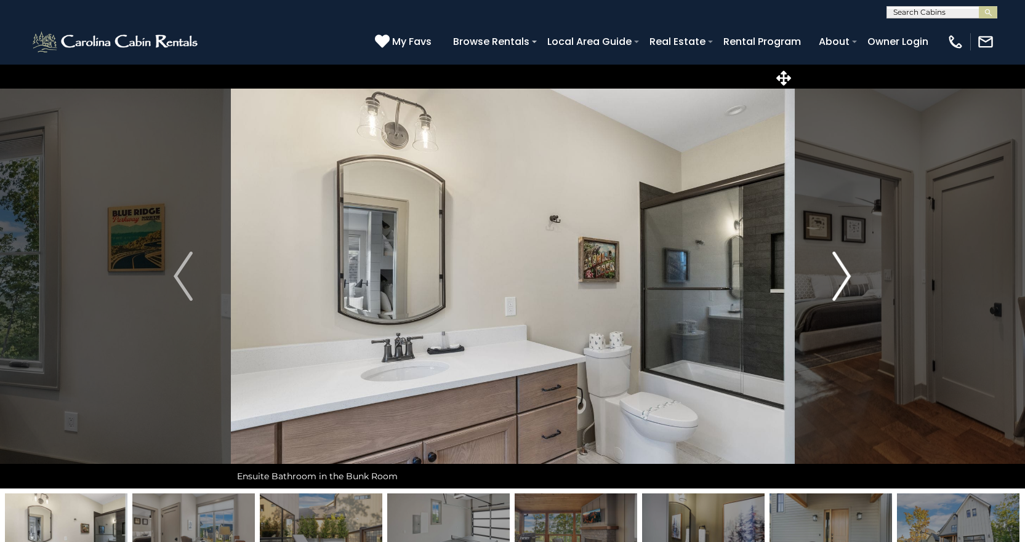
click at [846, 272] on img "Next" at bounding box center [841, 276] width 18 height 49
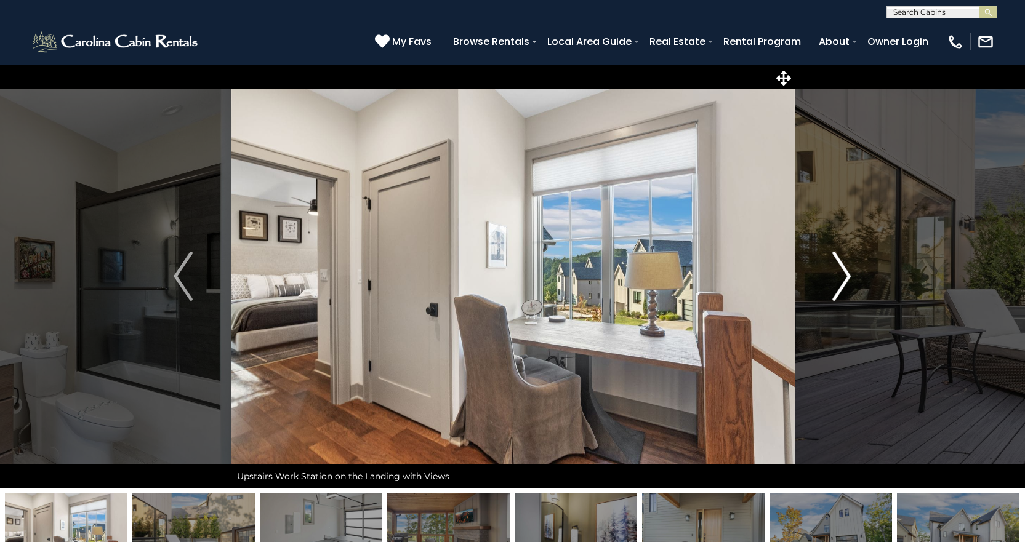
click at [846, 272] on img "Next" at bounding box center [841, 276] width 18 height 49
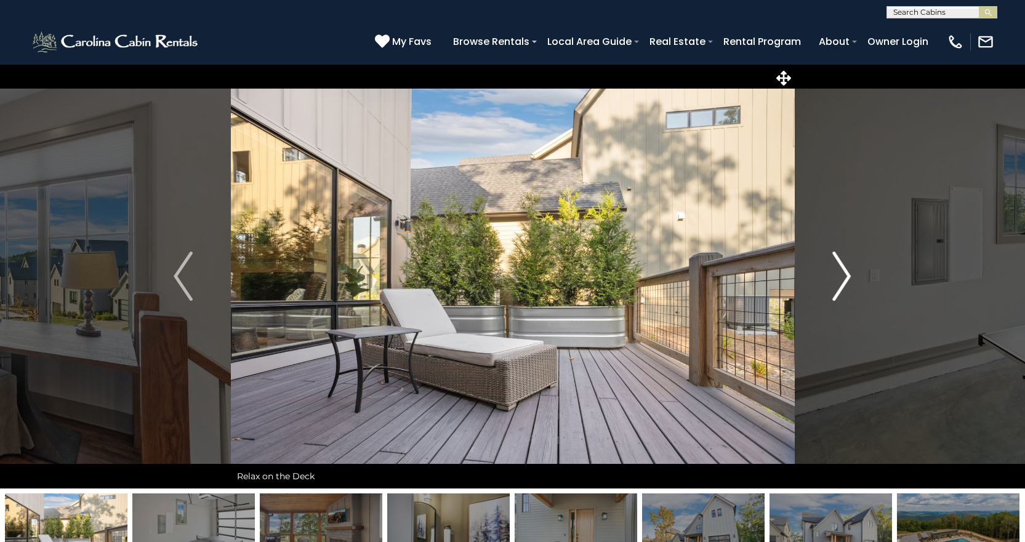
click at [846, 272] on img "Next" at bounding box center [841, 276] width 18 height 49
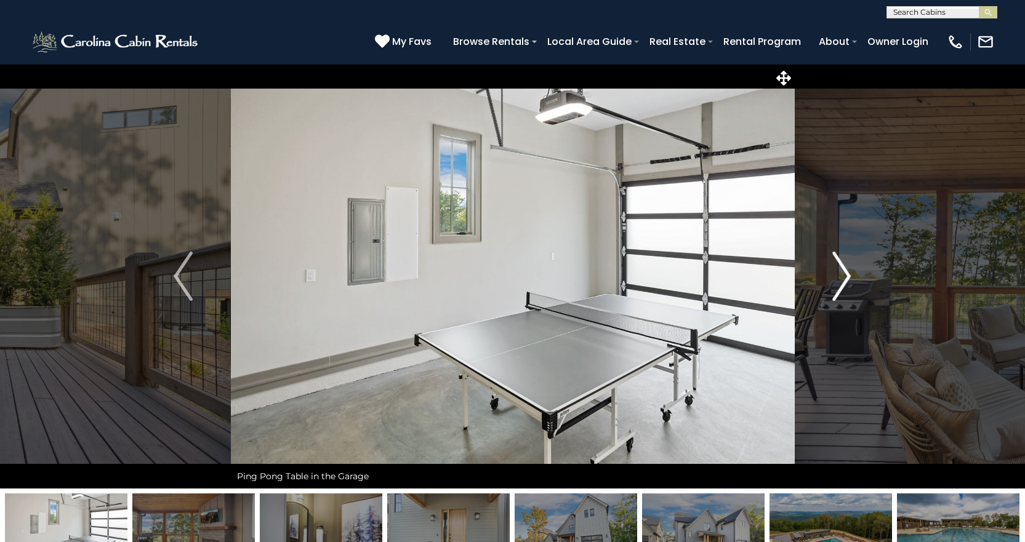
click at [846, 272] on img "Next" at bounding box center [841, 276] width 18 height 49
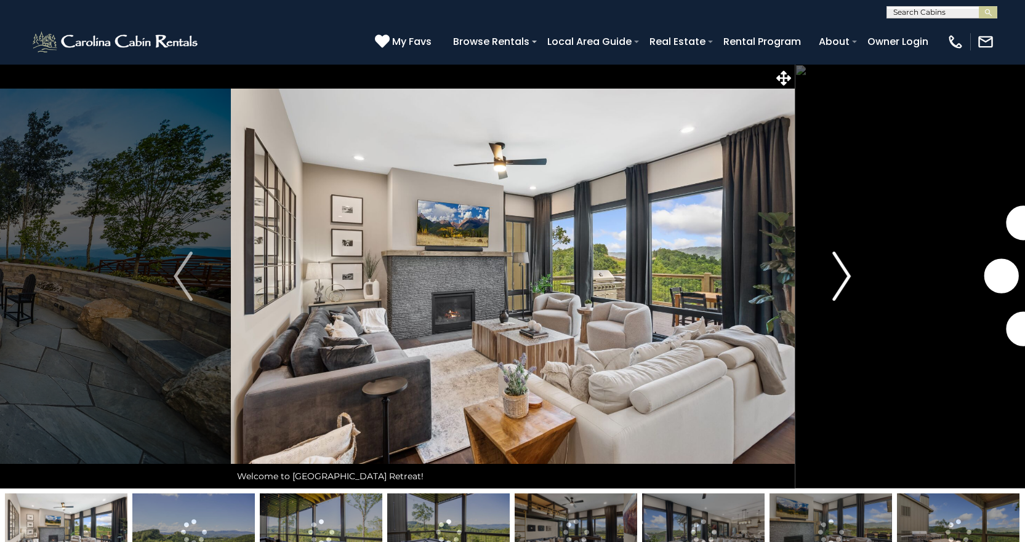
click at [846, 271] on img "Next" at bounding box center [841, 276] width 18 height 49
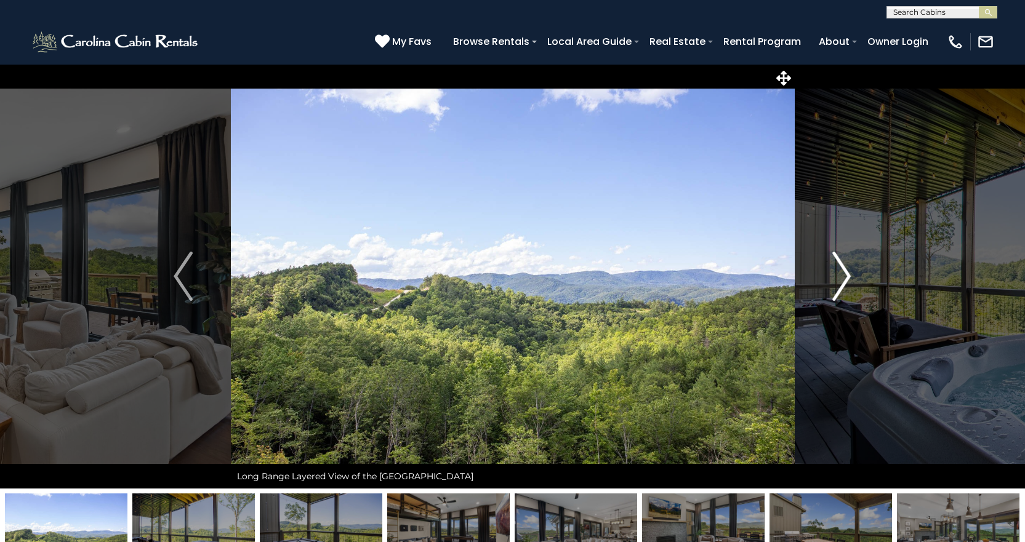
click at [846, 271] on img "Next" at bounding box center [841, 276] width 18 height 49
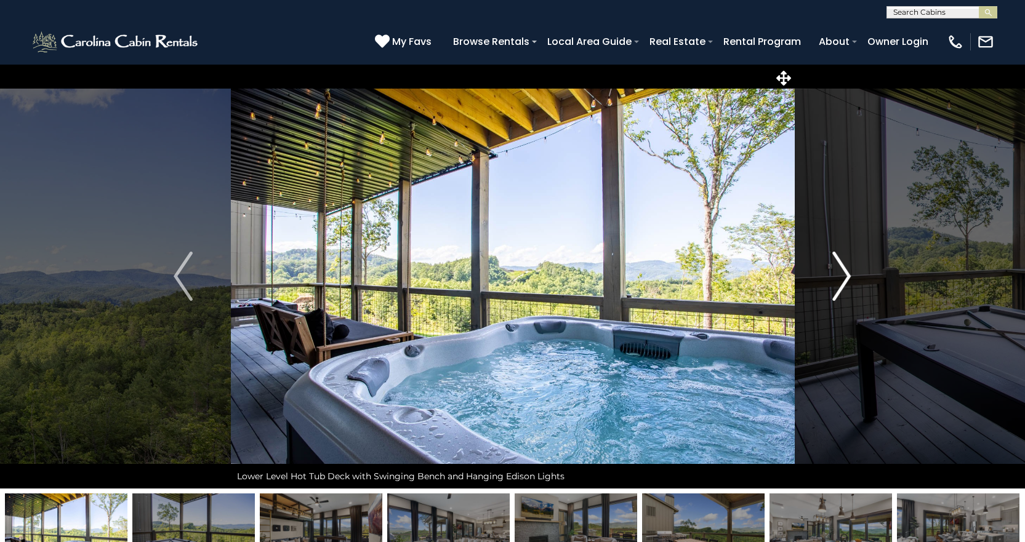
click at [846, 271] on img "Next" at bounding box center [841, 276] width 18 height 49
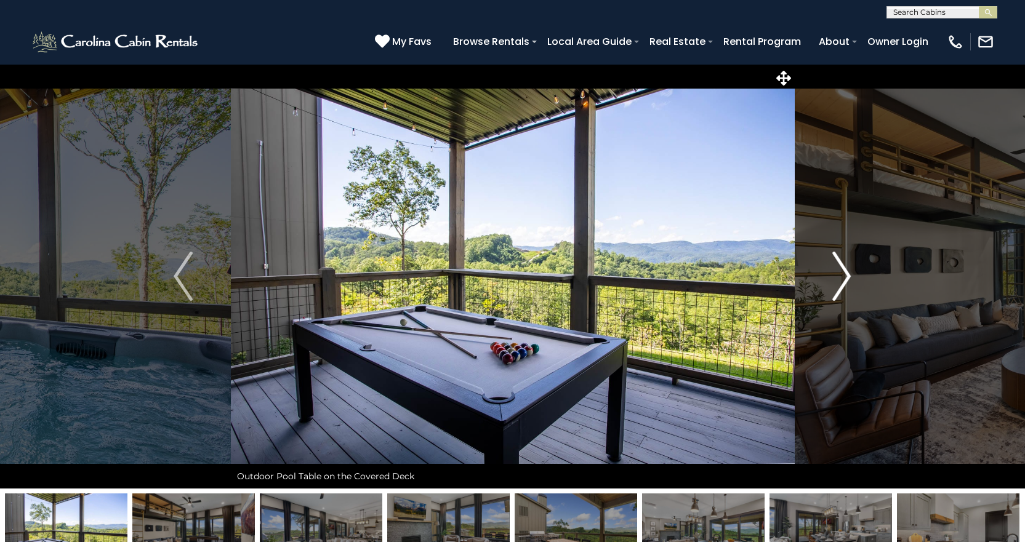
click at [846, 271] on img "Next" at bounding box center [841, 276] width 18 height 49
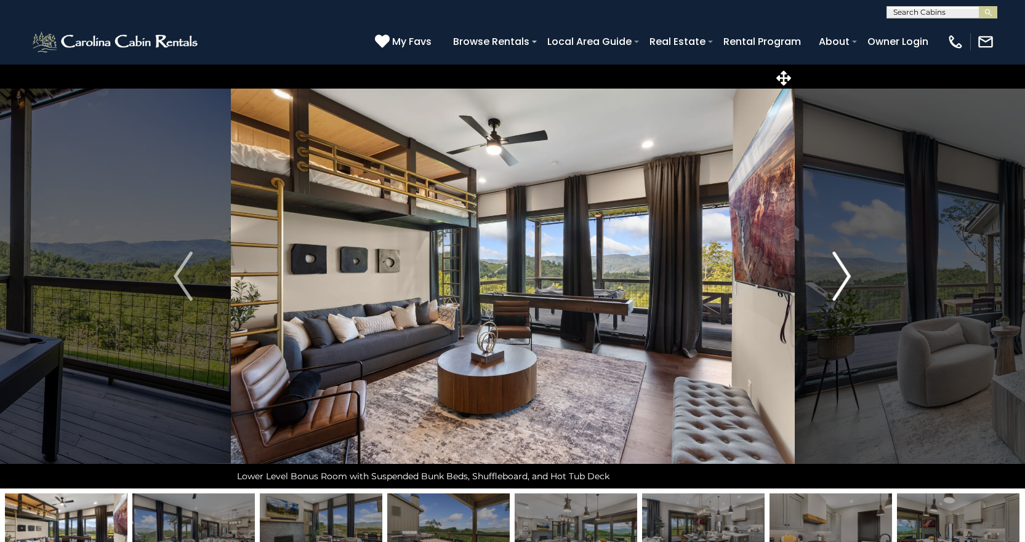
click at [846, 271] on img "Next" at bounding box center [841, 276] width 18 height 49
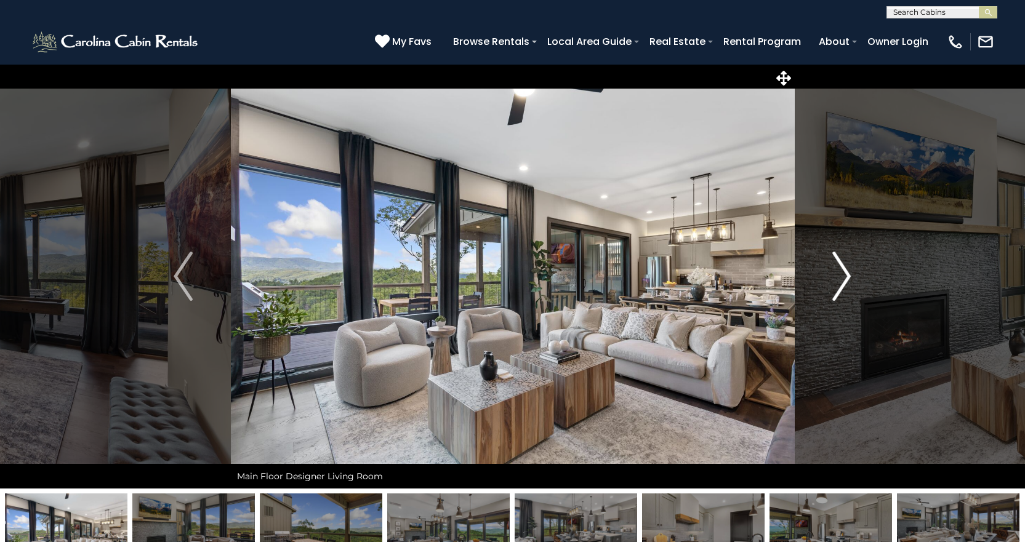
click at [846, 271] on img "Next" at bounding box center [841, 276] width 18 height 49
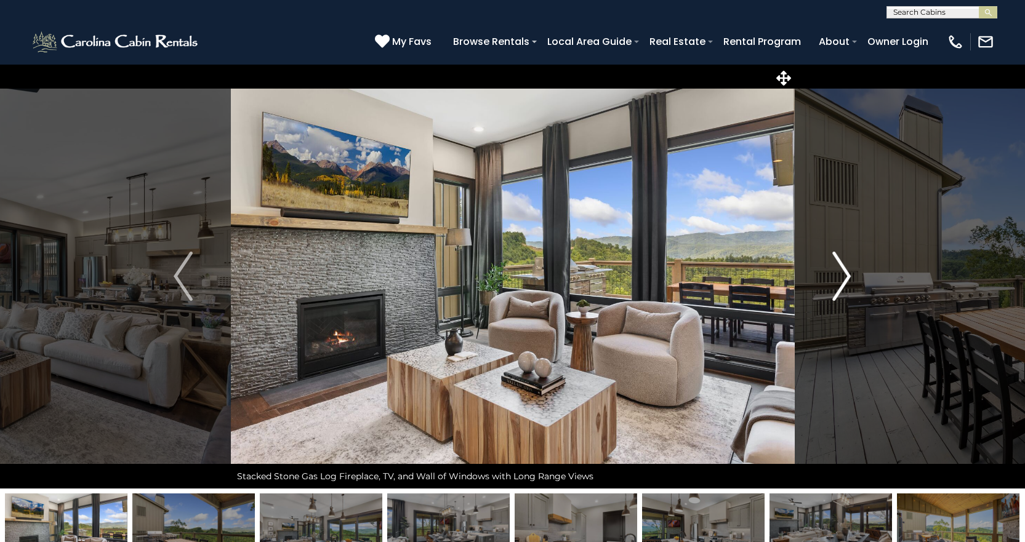
click at [846, 271] on img "Next" at bounding box center [841, 276] width 18 height 49
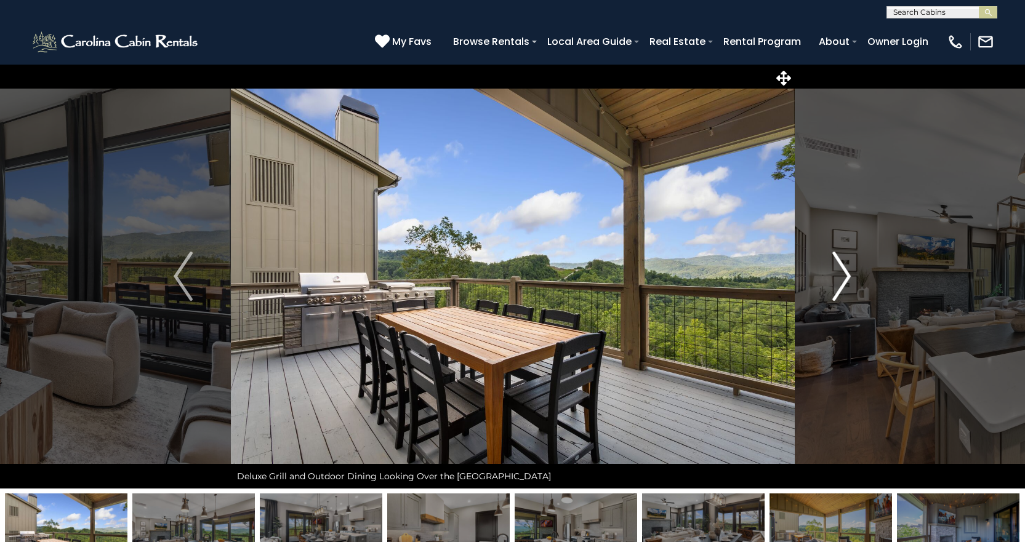
click at [846, 271] on img "Next" at bounding box center [841, 276] width 18 height 49
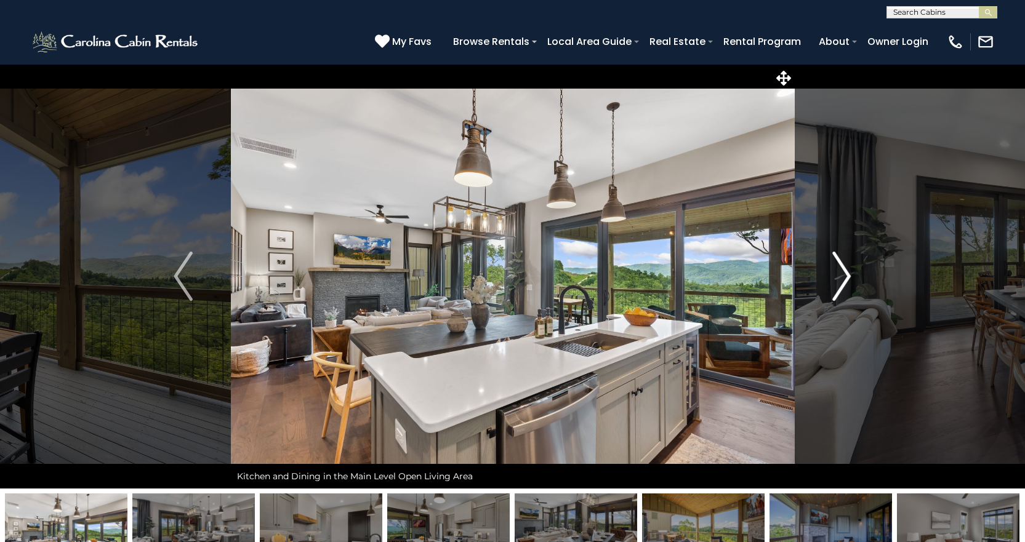
click at [846, 271] on img "Next" at bounding box center [841, 276] width 18 height 49
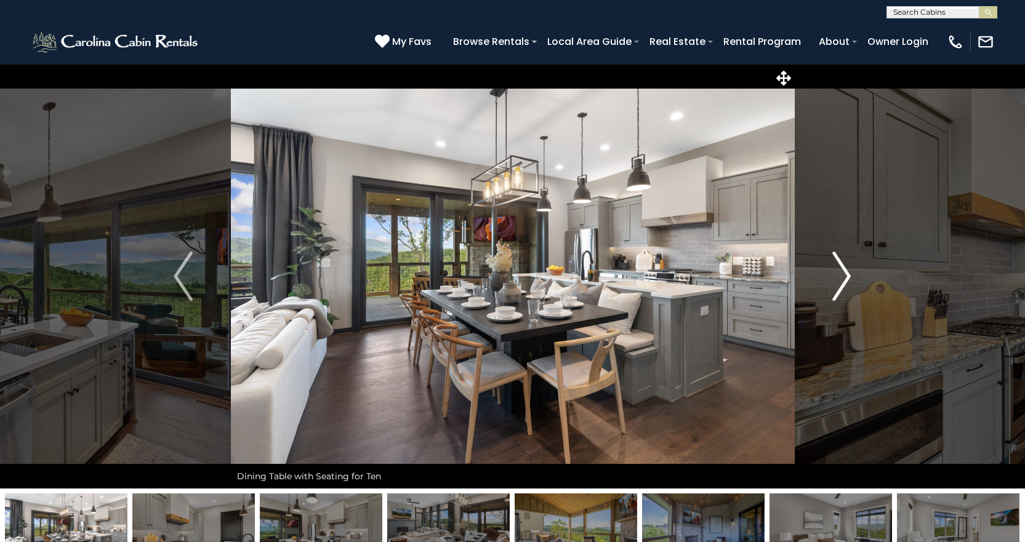
click at [846, 271] on img "Next" at bounding box center [841, 276] width 18 height 49
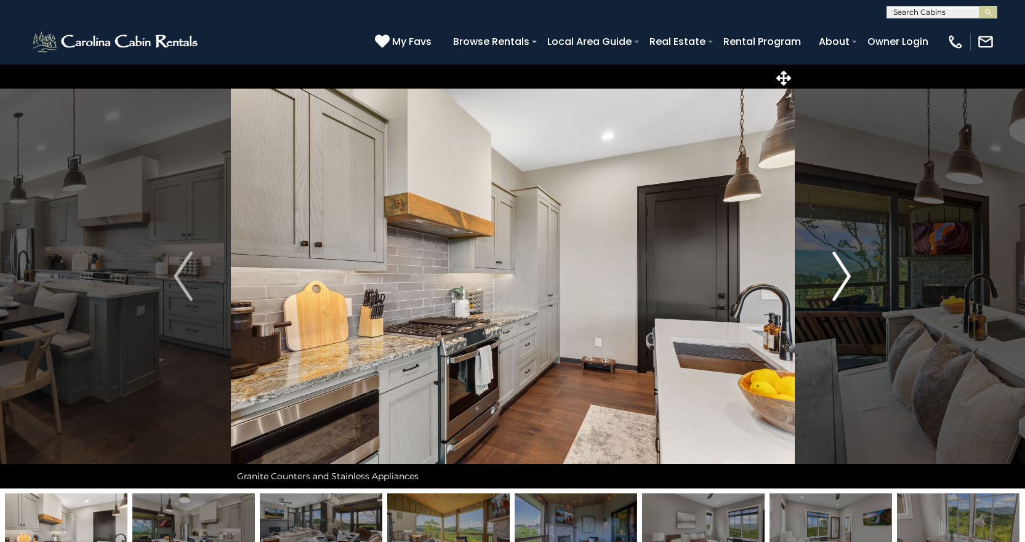
click at [846, 271] on img "Next" at bounding box center [841, 276] width 18 height 49
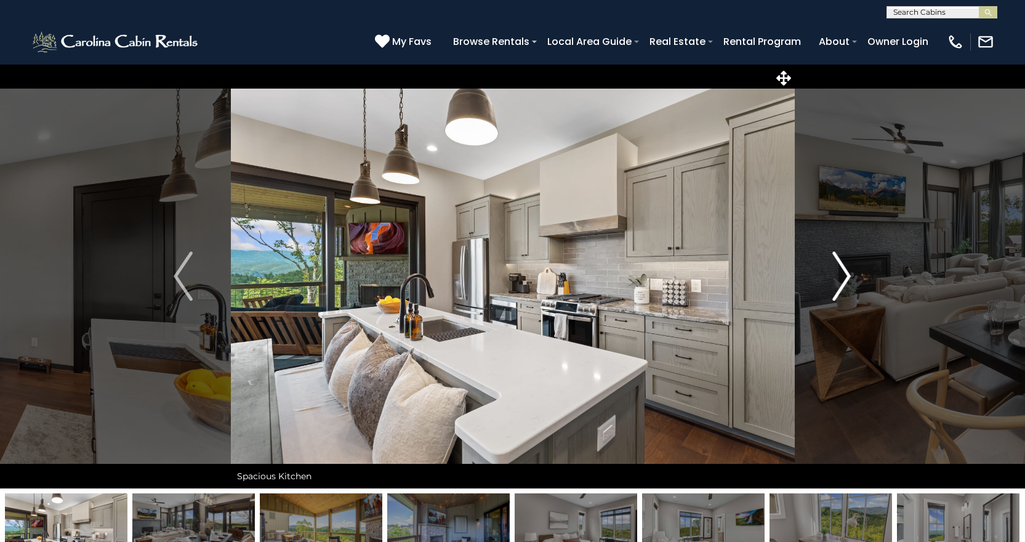
click at [846, 271] on img "Next" at bounding box center [841, 276] width 18 height 49
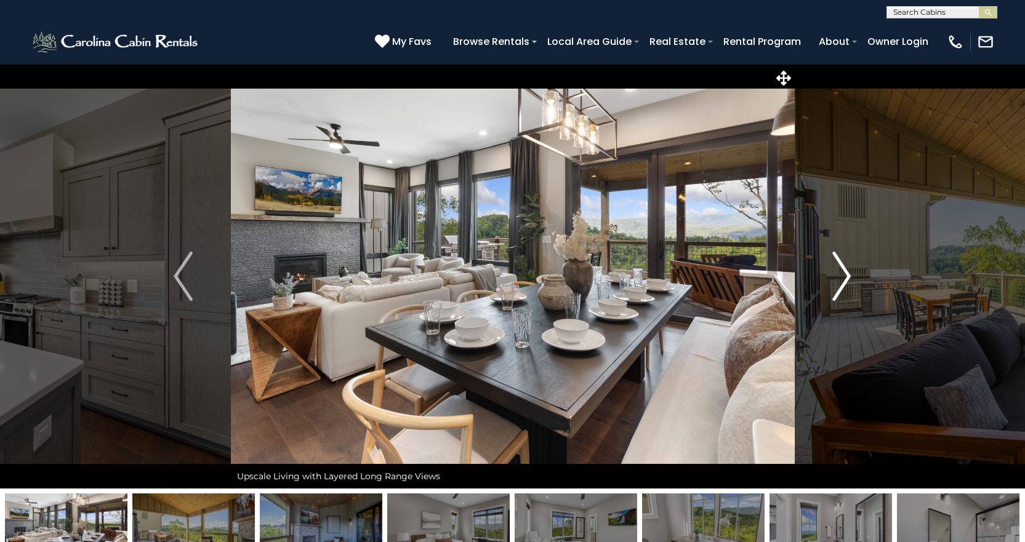
click at [846, 271] on img "Next" at bounding box center [841, 276] width 18 height 49
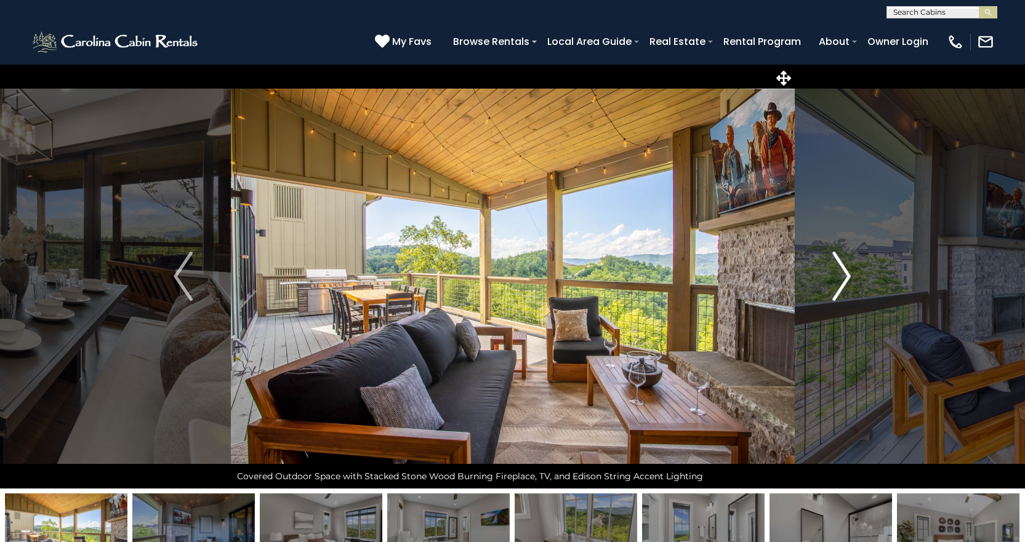
click at [846, 271] on img "Next" at bounding box center [841, 276] width 18 height 49
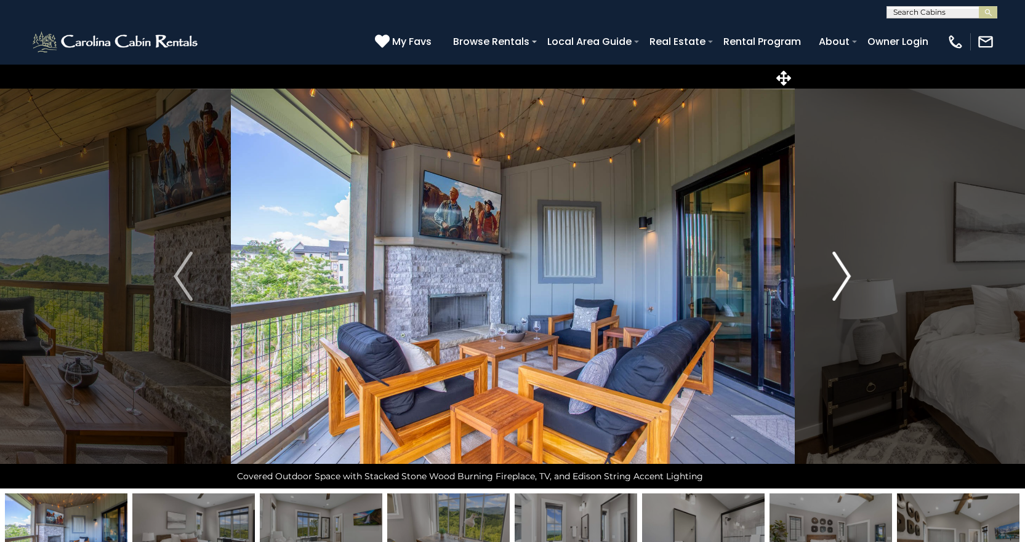
click at [846, 271] on img "Next" at bounding box center [841, 276] width 18 height 49
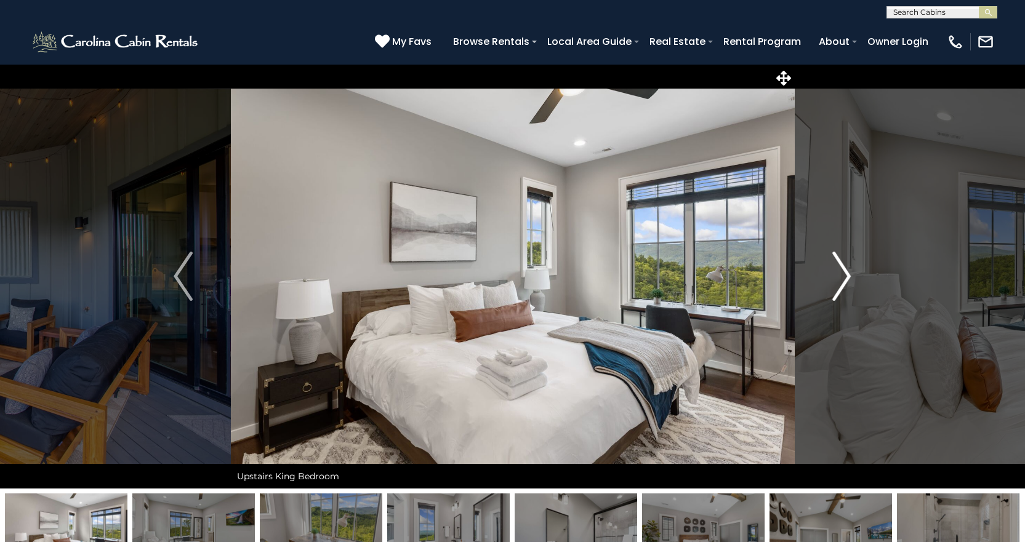
click at [846, 271] on img "Next" at bounding box center [841, 276] width 18 height 49
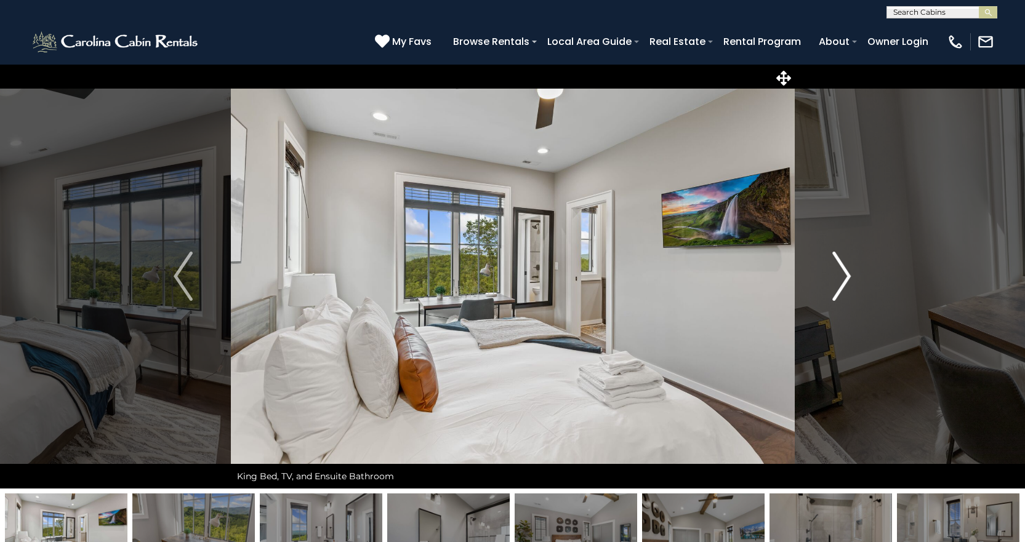
click at [846, 271] on img "Next" at bounding box center [841, 276] width 18 height 49
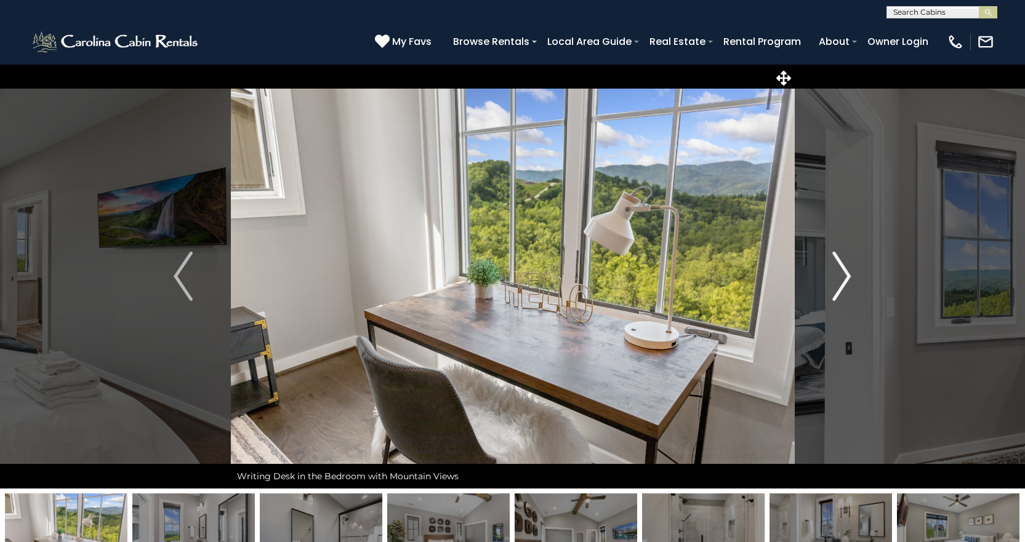
click at [846, 271] on img "Next" at bounding box center [841, 276] width 18 height 49
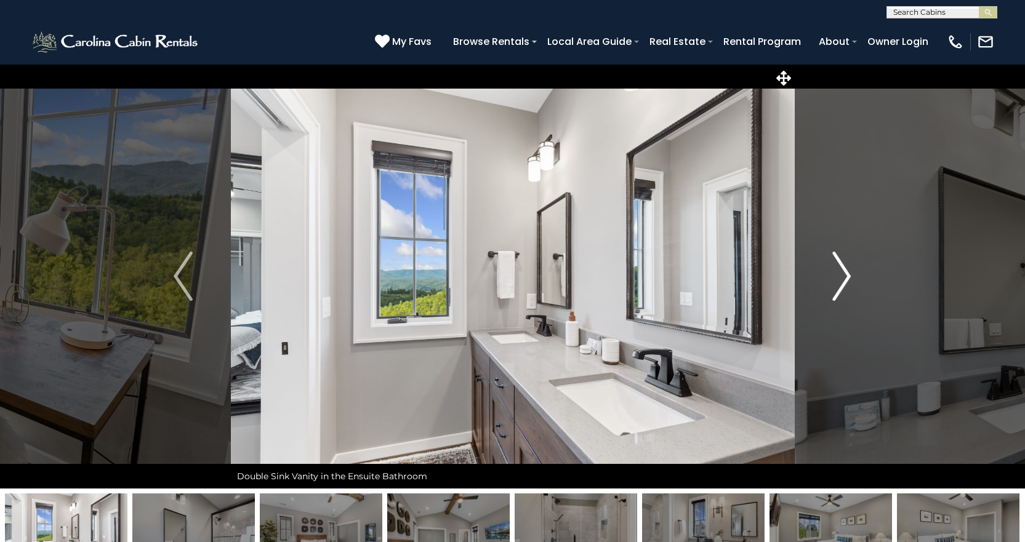
click at [846, 271] on img "Next" at bounding box center [841, 276] width 18 height 49
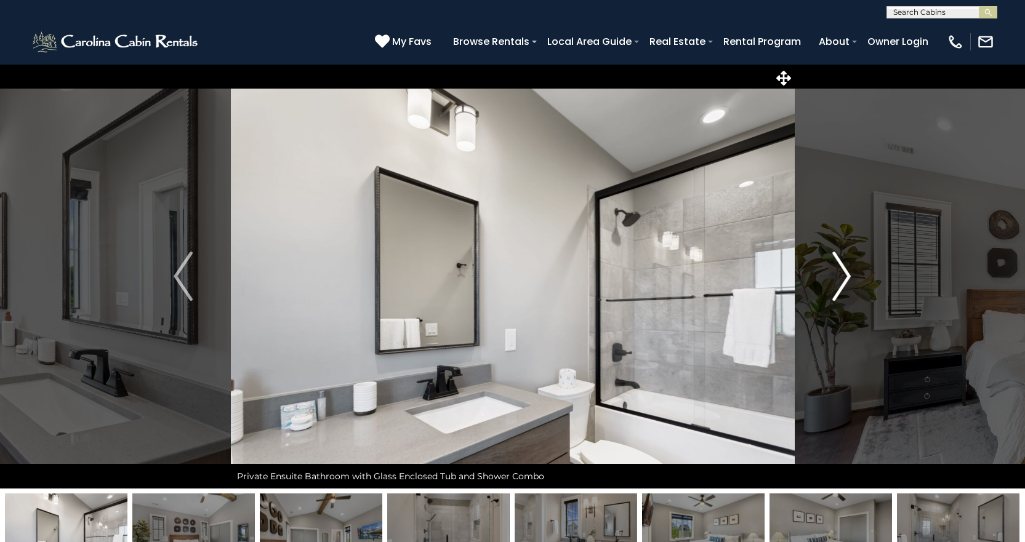
click at [846, 271] on img "Next" at bounding box center [841, 276] width 18 height 49
